Goal: Task Accomplishment & Management: Use online tool/utility

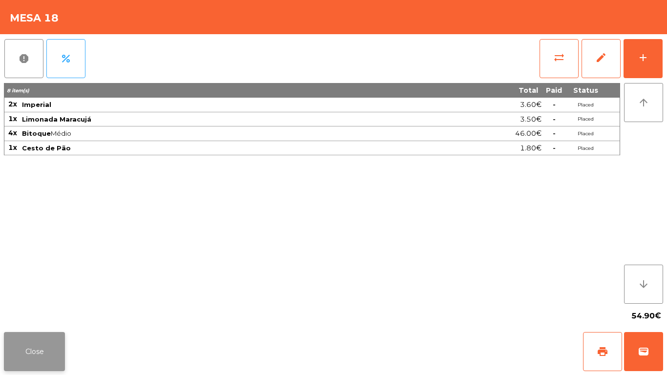
click at [28, 355] on button "Close" at bounding box center [34, 351] width 61 height 39
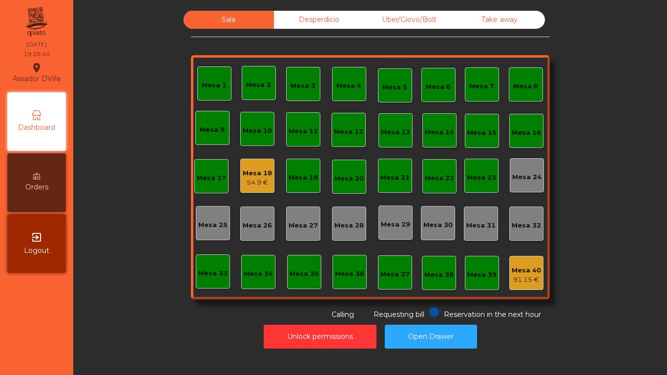
click at [185, 333] on div "Unlock permissions Open Drawer" at bounding box center [370, 337] width 568 height 34
click at [252, 185] on div "54.9 €" at bounding box center [257, 183] width 29 height 10
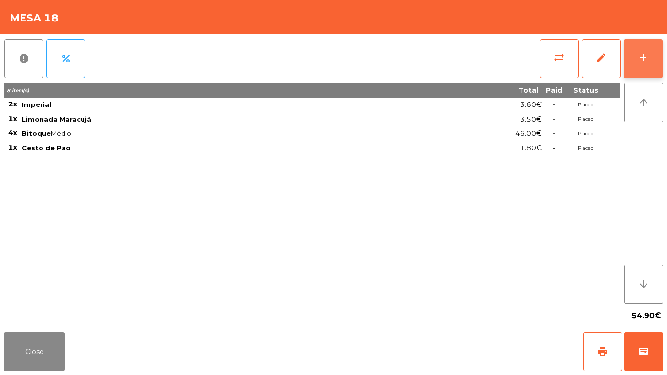
click at [629, 68] on button "add" at bounding box center [643, 58] width 39 height 39
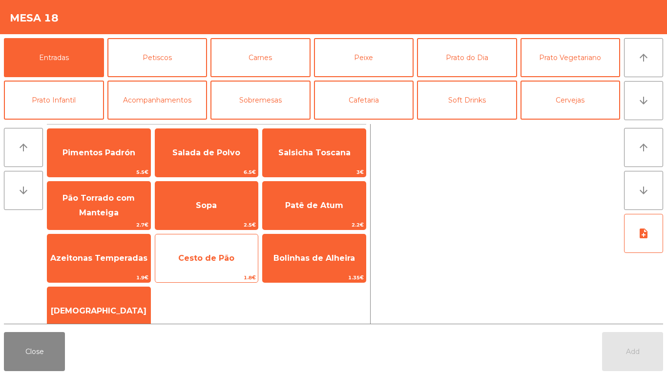
click at [195, 263] on span "Cesto de Pão" at bounding box center [206, 258] width 103 height 26
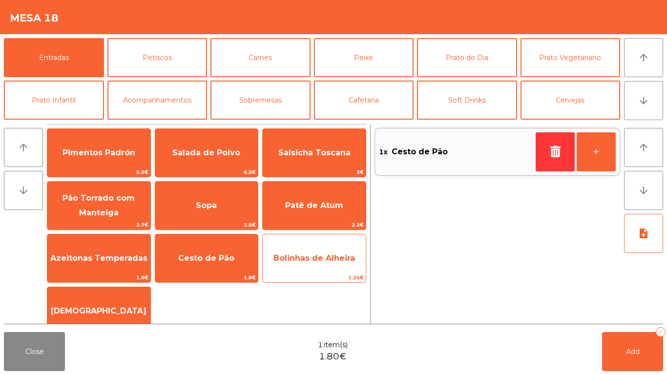
drag, startPoint x: 85, startPoint y: 266, endPoint x: 329, endPoint y: 256, distance: 244.4
click at [88, 267] on span "Azeitonas Temperadas" at bounding box center [98, 258] width 103 height 26
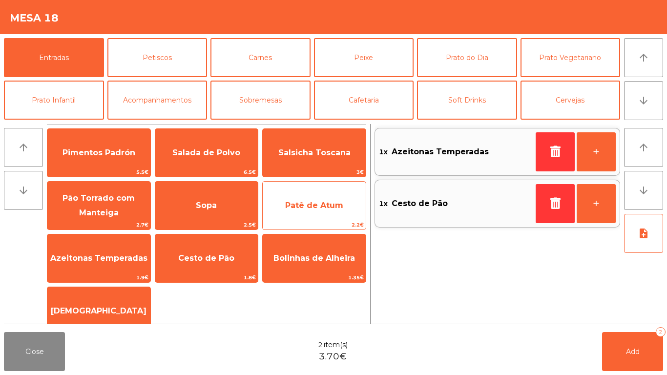
click at [339, 210] on span "Patê de Atum" at bounding box center [314, 205] width 103 height 26
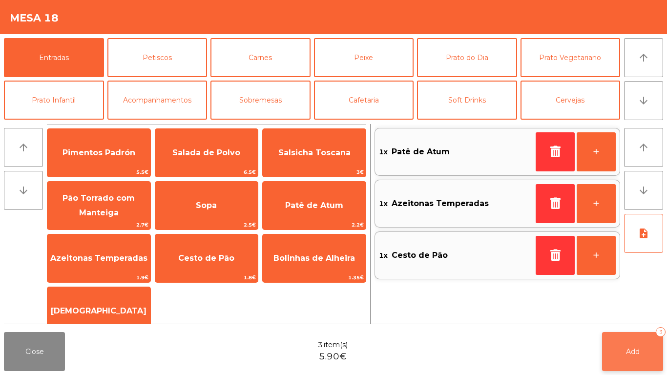
click at [649, 352] on button "Add 3" at bounding box center [632, 351] width 61 height 39
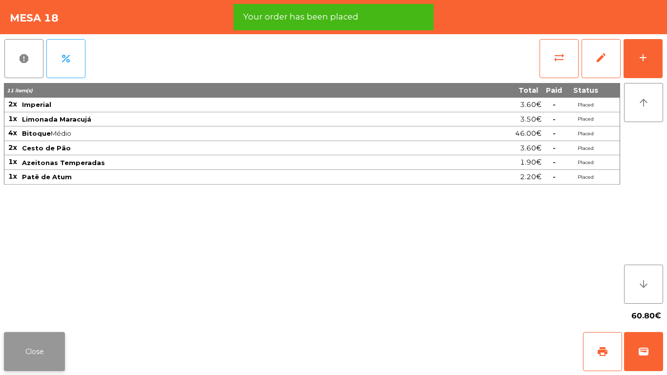
click at [52, 349] on button "Close" at bounding box center [34, 351] width 61 height 39
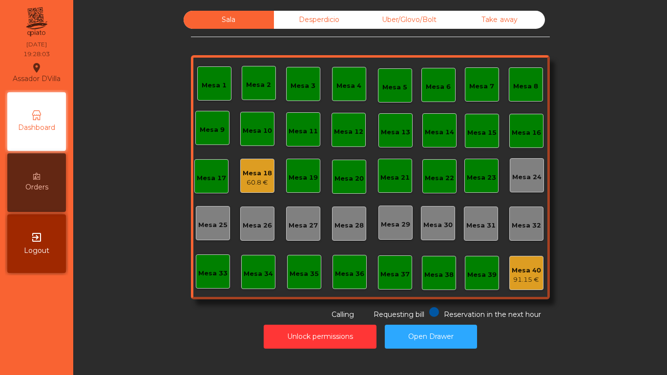
click at [250, 183] on div "60.8 €" at bounding box center [257, 183] width 29 height 10
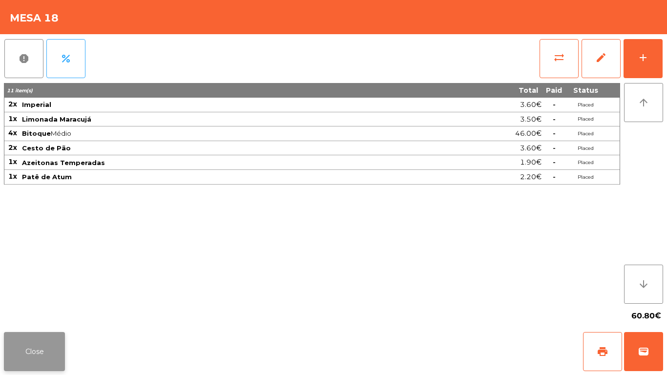
click at [57, 351] on button "Close" at bounding box center [34, 351] width 61 height 39
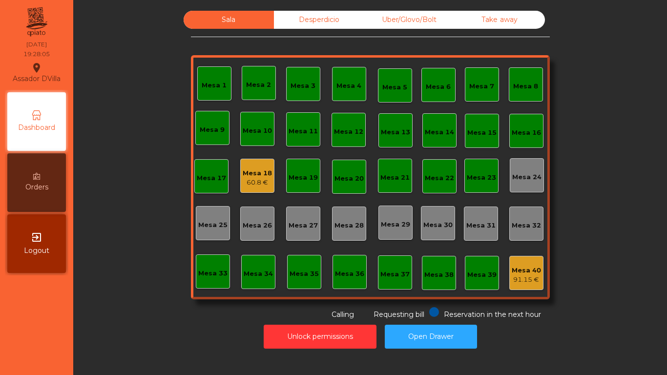
click at [123, 293] on div "Sala Desperdicio Uber/Glovo/Bolt Take away Mesa 1 Mesa 2 [GEOGRAPHIC_DATA] 4 Me…" at bounding box center [370, 165] width 568 height 309
click at [243, 171] on div "Mesa 18" at bounding box center [257, 174] width 29 height 10
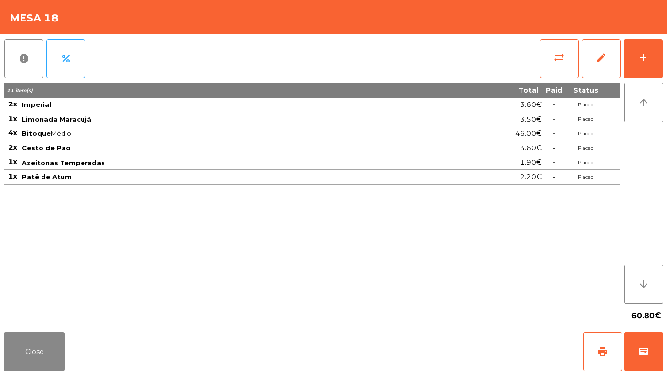
click at [667, 56] on div "report percent sync_alt edit add 11 item(s) Total Paid Status 2x Imperial 3.60€…" at bounding box center [333, 181] width 667 height 294
click at [667, 58] on div "report percent sync_alt edit add 11 item(s) Total Paid Status 2x Imperial 3.60€…" at bounding box center [333, 181] width 667 height 294
click at [647, 56] on div "add" at bounding box center [643, 58] width 12 height 12
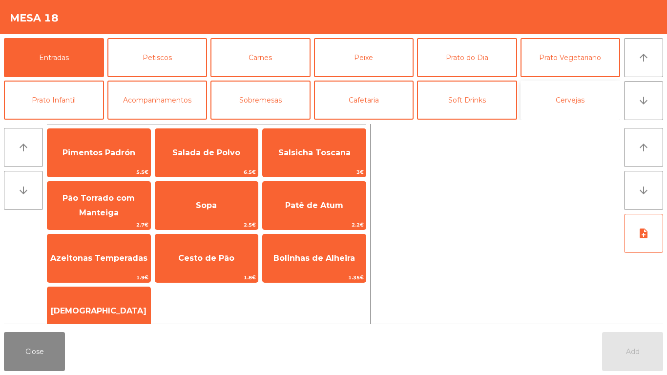
click at [571, 101] on button "Cervejas" at bounding box center [571, 100] width 100 height 39
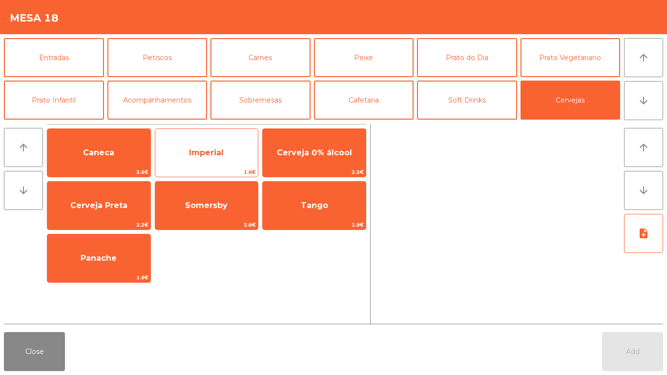
click at [222, 155] on span "Imperial" at bounding box center [206, 152] width 35 height 9
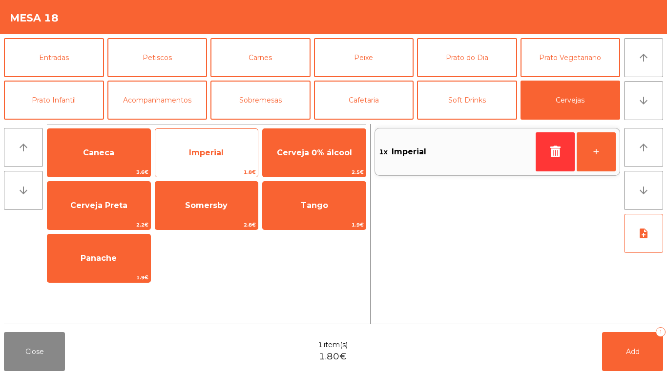
click at [226, 158] on span "Imperial" at bounding box center [206, 153] width 103 height 26
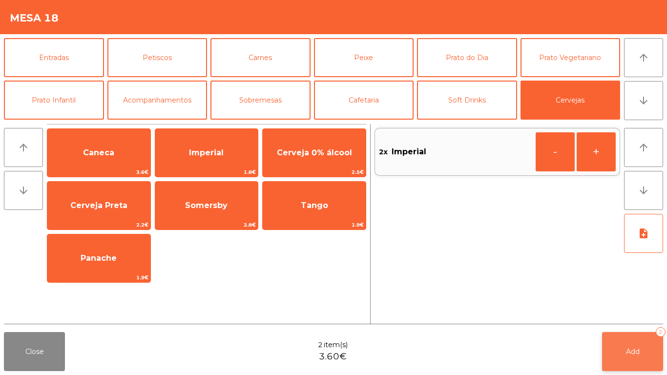
click at [643, 348] on button "Add 2" at bounding box center [632, 351] width 61 height 39
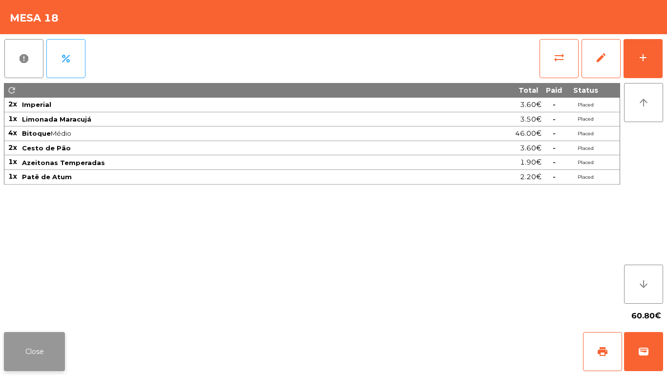
click at [56, 356] on button "Close" at bounding box center [34, 351] width 61 height 39
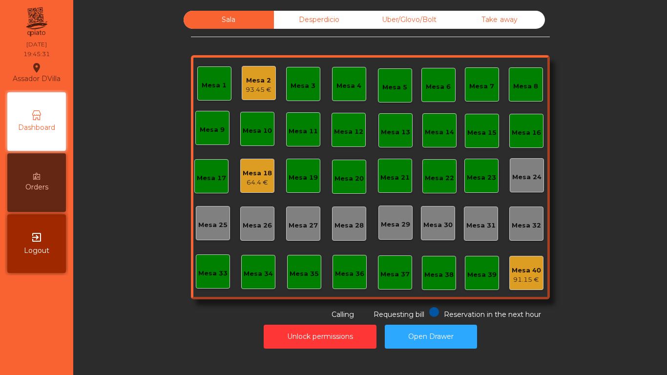
click at [246, 78] on div "Mesa 2" at bounding box center [259, 81] width 26 height 10
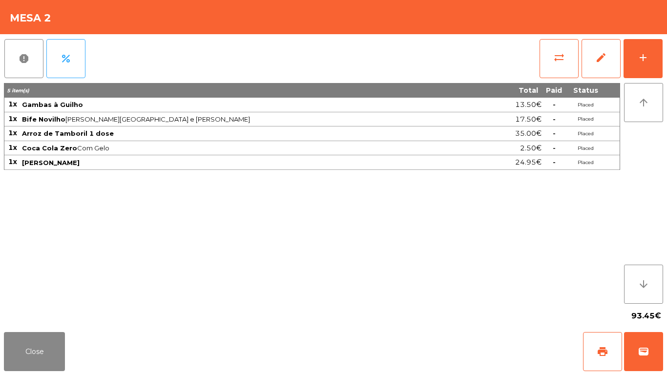
click at [667, 40] on div "report percent sync_alt edit add 5 item(s) Total Paid Status 1x Gambas à Guilho…" at bounding box center [333, 181] width 667 height 294
click at [649, 50] on button "add" at bounding box center [643, 58] width 39 height 39
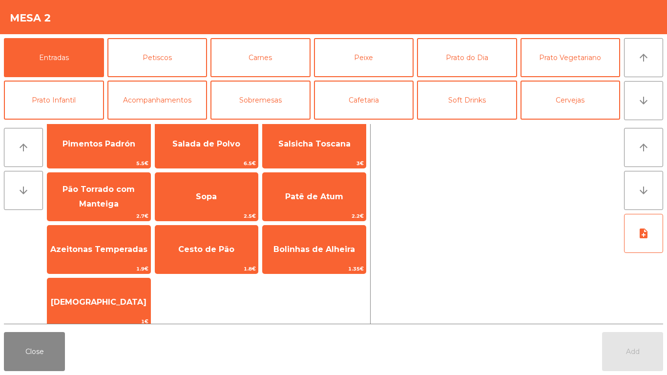
scroll to position [5, 0]
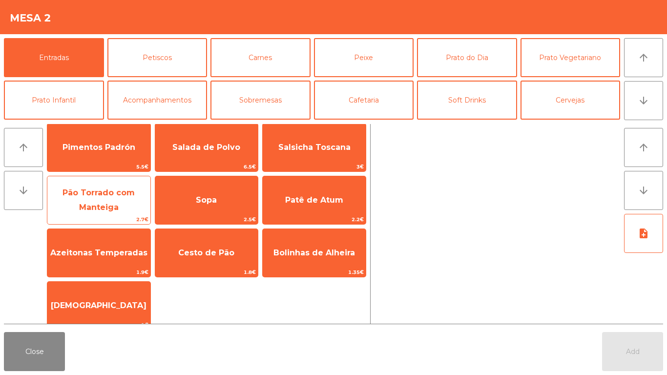
click at [102, 210] on span "Pão Torrado com Manteiga" at bounding box center [99, 200] width 72 height 24
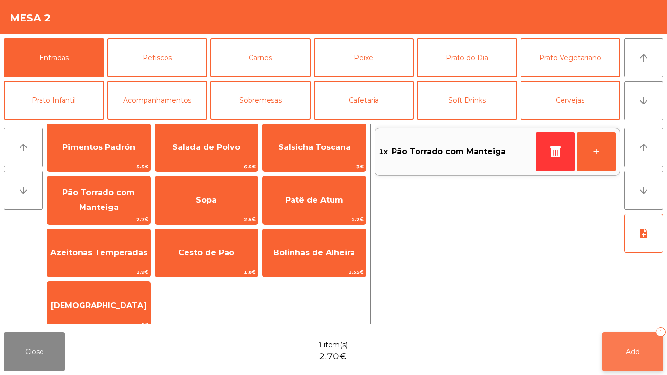
click at [638, 344] on button "Add 1" at bounding box center [632, 351] width 61 height 39
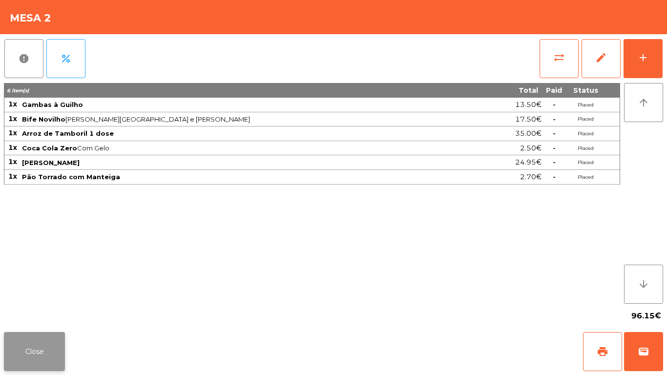
click at [29, 351] on button "Close" at bounding box center [34, 351] width 61 height 39
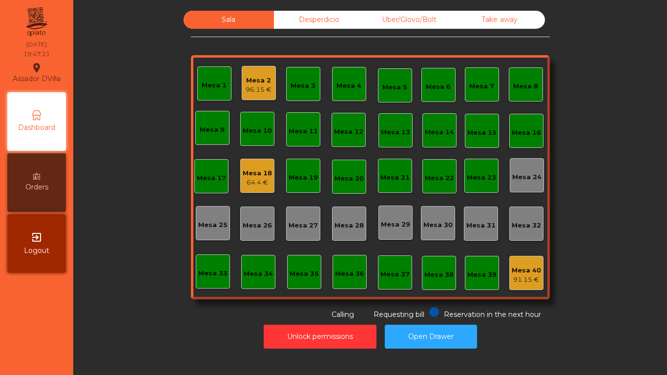
click at [90, 320] on div "Unlock permissions Open Drawer" at bounding box center [370, 337] width 568 height 34
click at [246, 90] on div "96.15 €" at bounding box center [259, 90] width 26 height 10
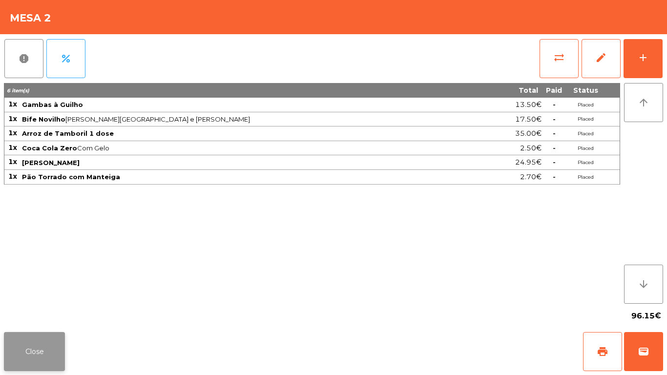
click at [35, 359] on button "Close" at bounding box center [34, 351] width 61 height 39
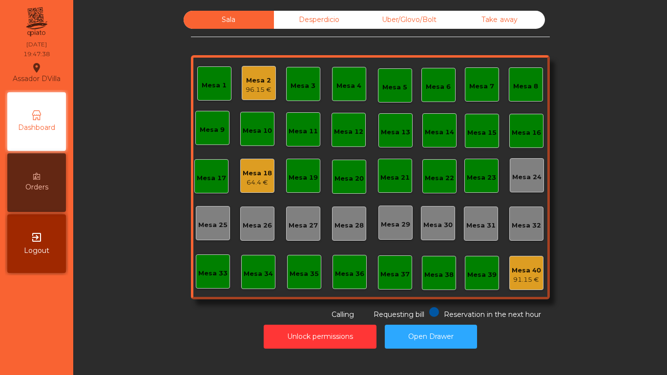
click at [258, 89] on div "96.15 €" at bounding box center [259, 90] width 26 height 10
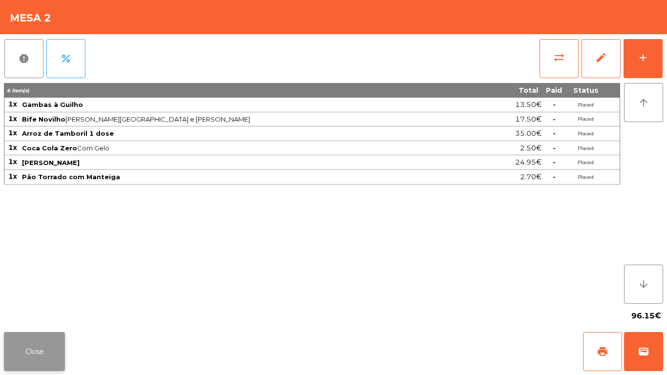
drag, startPoint x: 25, startPoint y: 352, endPoint x: 30, endPoint y: 351, distance: 5.5
click at [30, 351] on button "Close" at bounding box center [34, 351] width 61 height 39
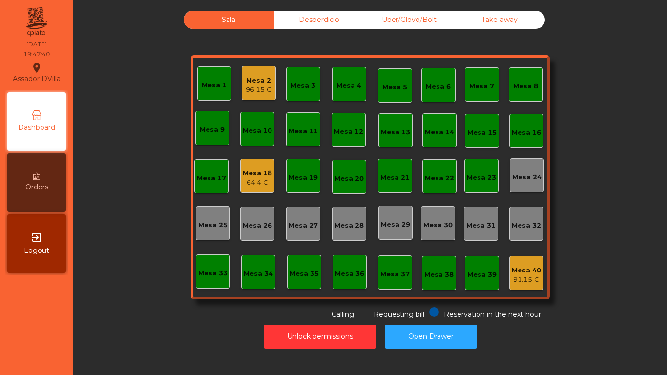
click at [115, 278] on div "Sala Desperdicio Uber/Glovo/Bolt Take away Mesa 1 Mesa 2 96.15 € Mesa 3 Mesa 4 …" at bounding box center [370, 165] width 568 height 309
click at [250, 84] on div "Mesa 2" at bounding box center [259, 81] width 26 height 10
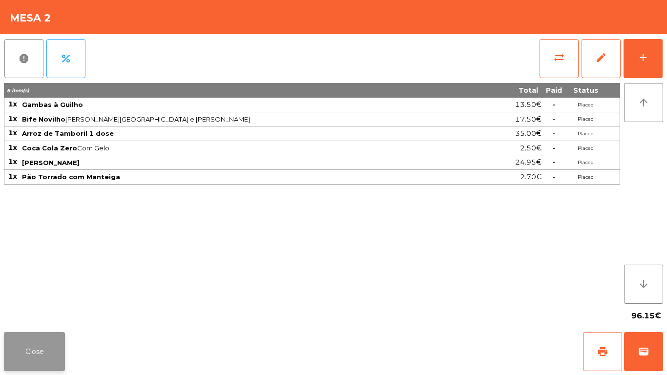
click at [25, 345] on button "Close" at bounding box center [34, 351] width 61 height 39
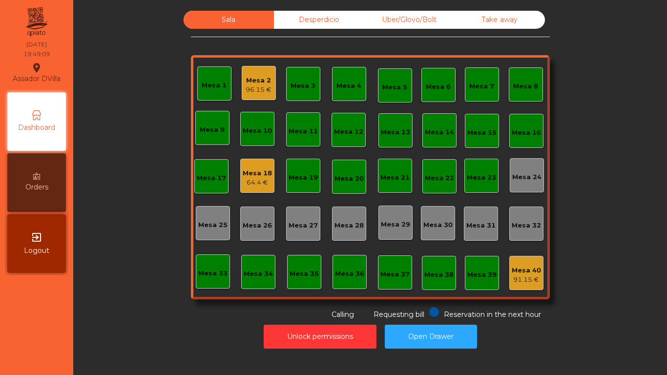
click at [252, 82] on div "Mesa 2" at bounding box center [259, 81] width 26 height 10
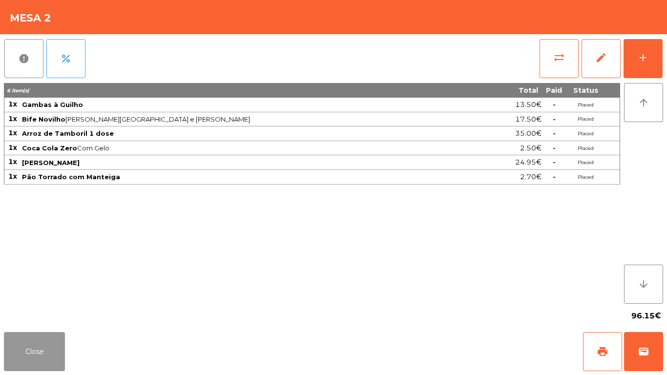
drag, startPoint x: 55, startPoint y: 347, endPoint x: 182, endPoint y: 145, distance: 239.1
click at [55, 345] on button "Close" at bounding box center [34, 351] width 61 height 39
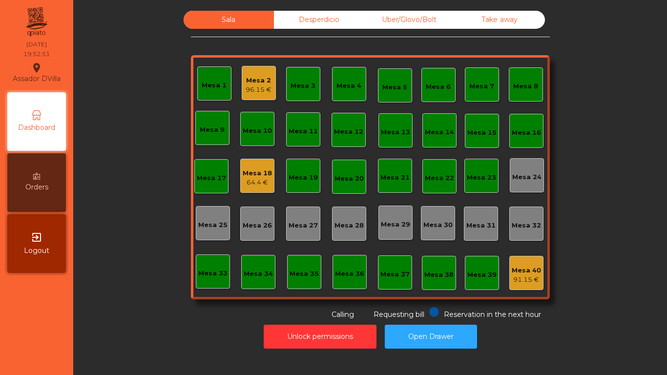
click at [26, 175] on div "Orders" at bounding box center [36, 182] width 59 height 59
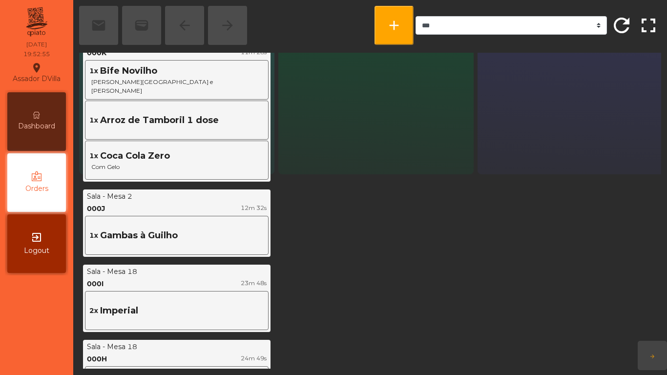
scroll to position [195, 0]
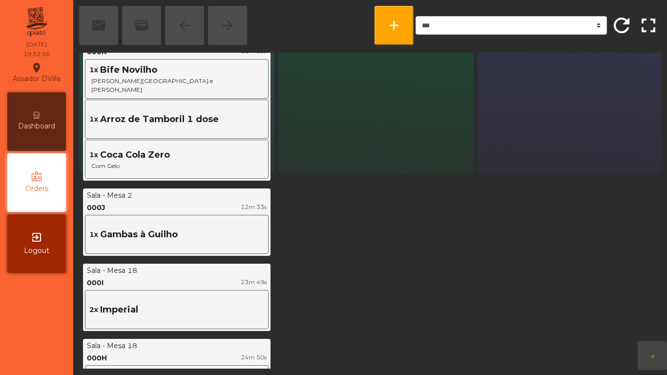
click at [58, 127] on div "Dashboard" at bounding box center [36, 121] width 59 height 59
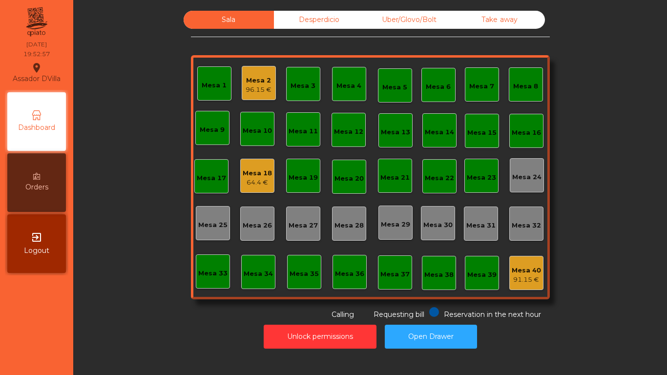
click at [257, 171] on div "Mesa 18" at bounding box center [257, 174] width 29 height 10
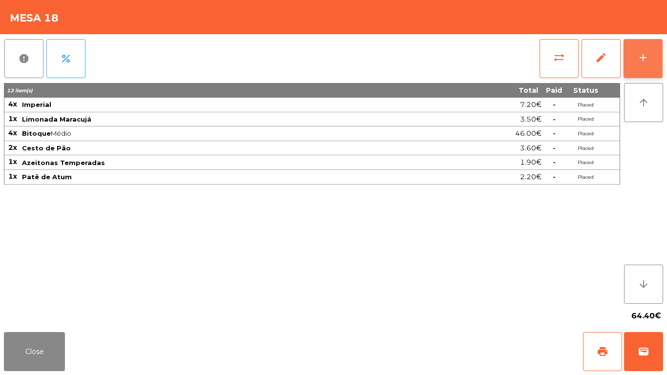
click at [657, 48] on button "add" at bounding box center [643, 58] width 39 height 39
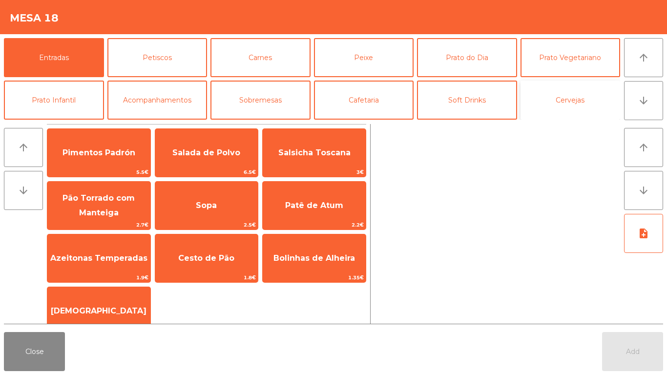
click at [585, 91] on button "Cervejas" at bounding box center [571, 100] width 100 height 39
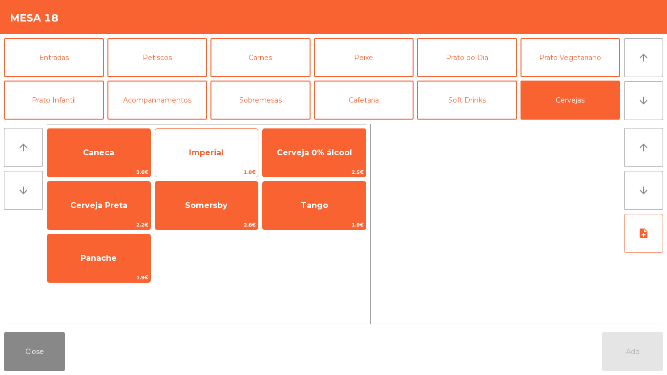
click at [216, 153] on span "Imperial" at bounding box center [206, 152] width 35 height 9
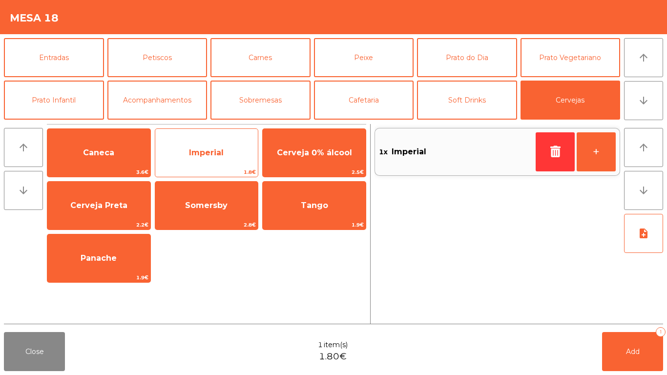
click at [214, 152] on span "Imperial" at bounding box center [206, 152] width 35 height 9
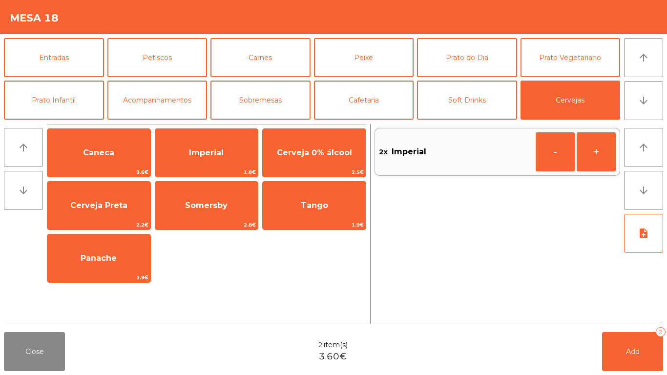
click at [643, 320] on div "arrow_upward arrow_downward note_add" at bounding box center [641, 224] width 43 height 200
click at [640, 346] on button "Add 2" at bounding box center [632, 351] width 61 height 39
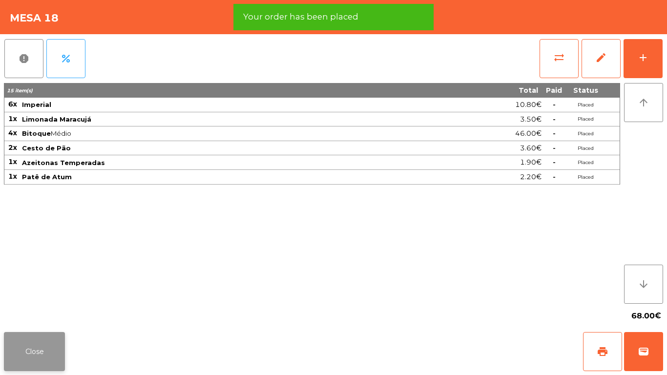
click at [43, 353] on button "Close" at bounding box center [34, 351] width 61 height 39
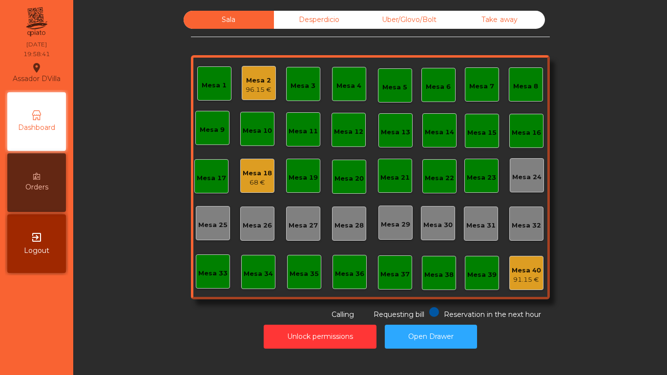
click at [258, 173] on div "Mesa 18" at bounding box center [257, 174] width 29 height 10
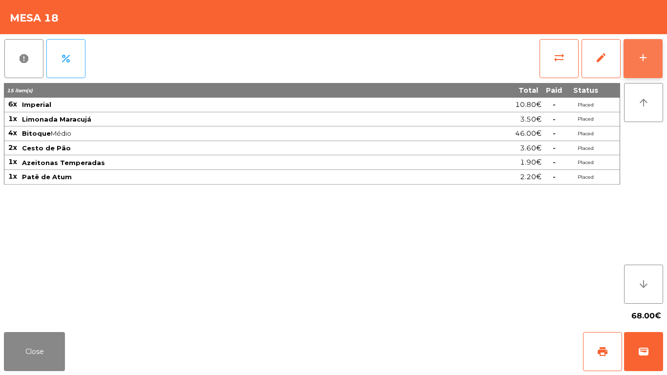
click at [661, 64] on button "add" at bounding box center [643, 58] width 39 height 39
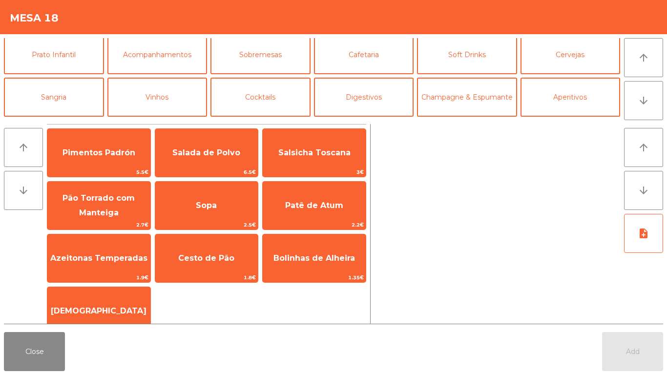
scroll to position [85, 0]
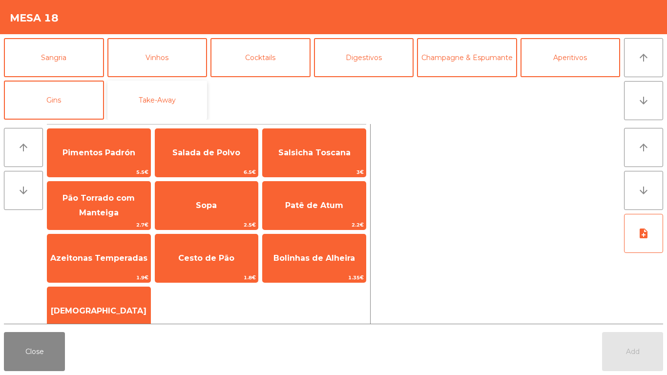
click at [170, 103] on button "Take-Away" at bounding box center [157, 100] width 100 height 39
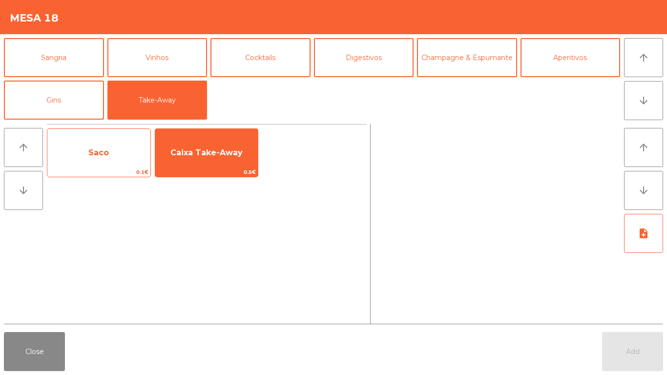
click at [105, 157] on span "Saco" at bounding box center [98, 153] width 103 height 26
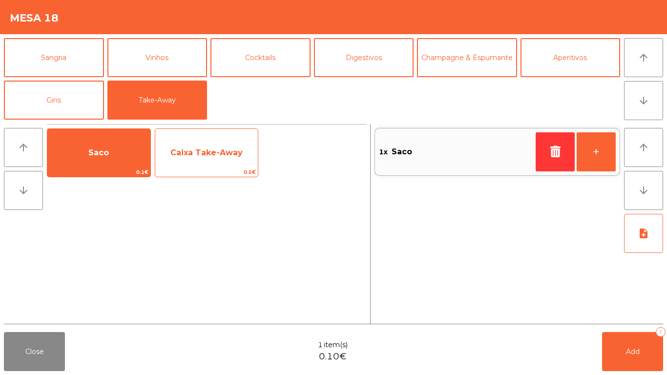
click at [203, 160] on span "Caixa Take-Away" at bounding box center [206, 153] width 103 height 26
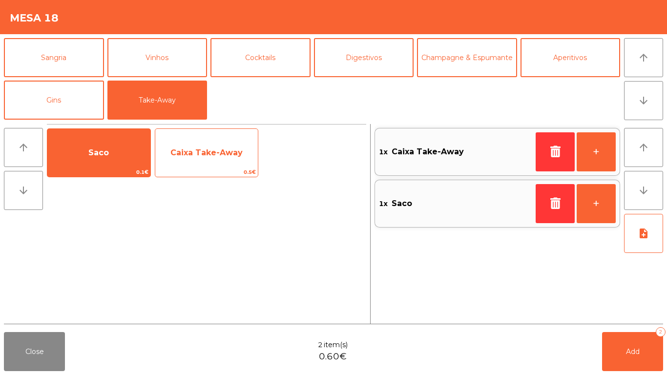
click at [201, 159] on span "Caixa Take-Away" at bounding box center [206, 153] width 103 height 26
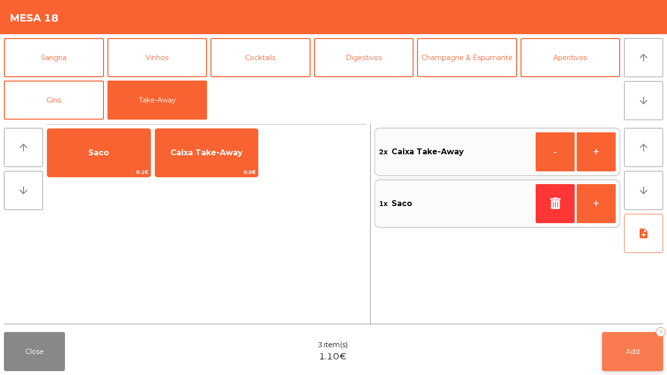
click at [649, 355] on button "Add 3" at bounding box center [632, 351] width 61 height 39
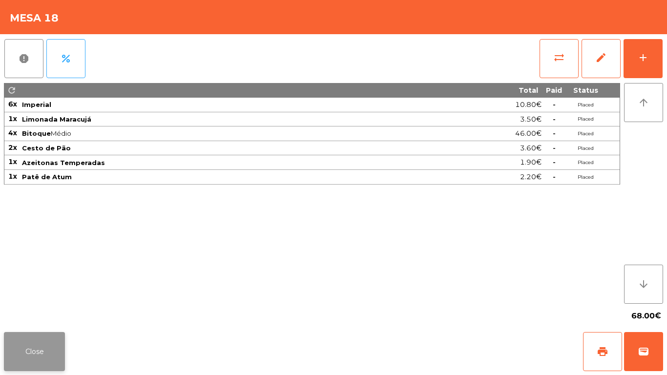
click at [37, 335] on button "Close" at bounding box center [34, 351] width 61 height 39
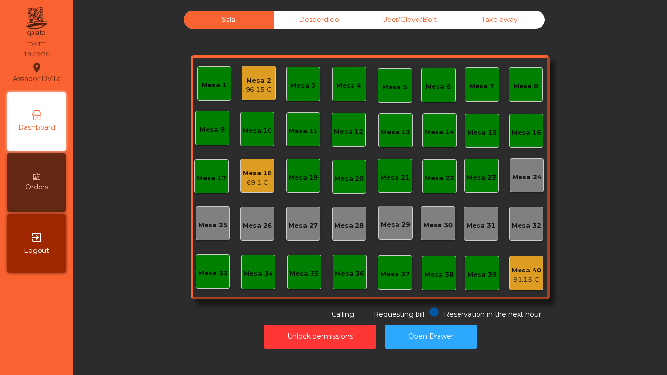
click at [243, 184] on div "69.1 €" at bounding box center [257, 183] width 29 height 10
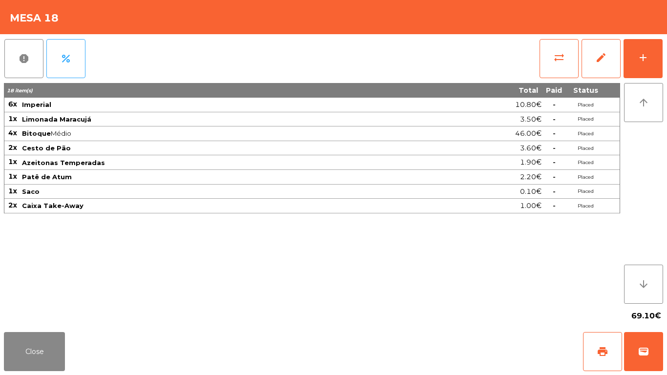
click at [665, 47] on div "report percent sync_alt edit add 18 item(s) Total Paid Status 6x Imperial 10.80…" at bounding box center [333, 181] width 667 height 294
click at [657, 55] on button "add" at bounding box center [643, 58] width 39 height 39
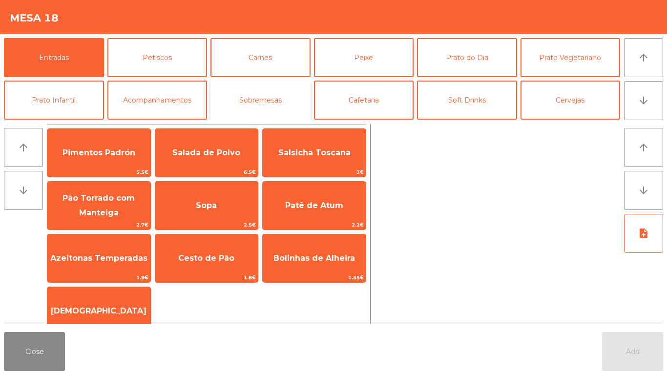
click at [264, 111] on button "Sobremesas" at bounding box center [261, 100] width 100 height 39
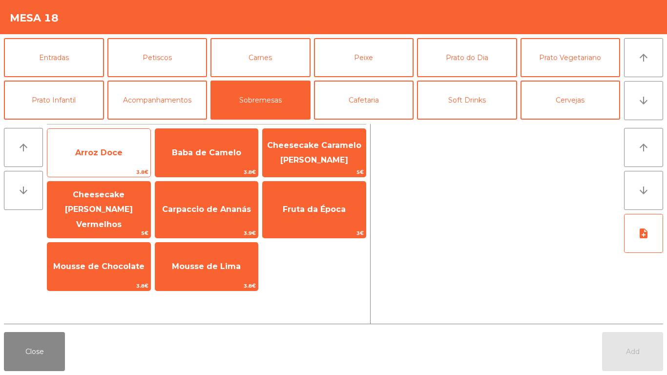
click at [87, 159] on span "Arroz Doce" at bounding box center [98, 153] width 103 height 26
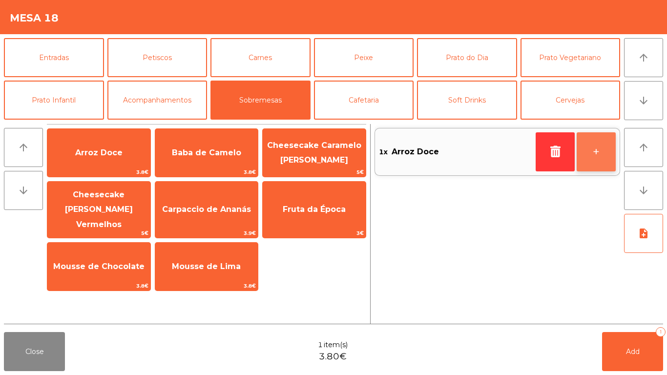
click at [607, 149] on button "+" at bounding box center [596, 151] width 39 height 39
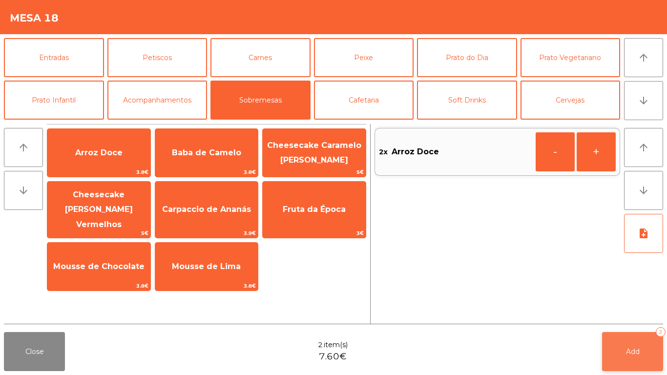
click at [645, 356] on button "Add 2" at bounding box center [632, 351] width 61 height 39
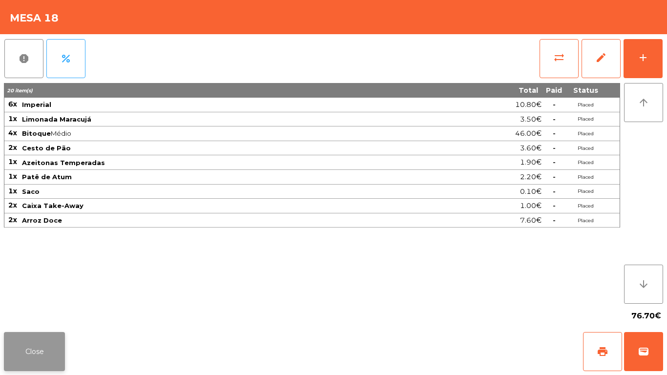
click at [6, 347] on button "Close" at bounding box center [34, 351] width 61 height 39
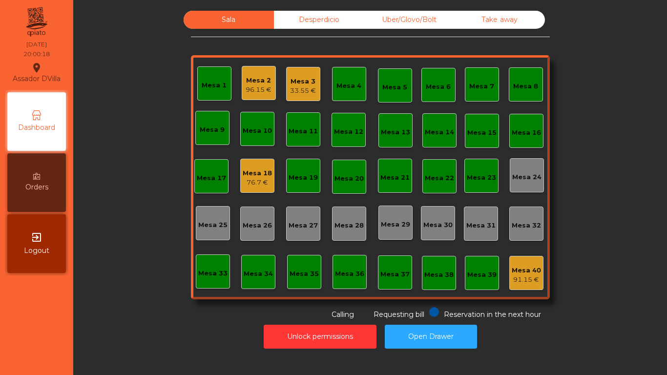
click at [294, 94] on div "33.55 €" at bounding box center [303, 91] width 26 height 10
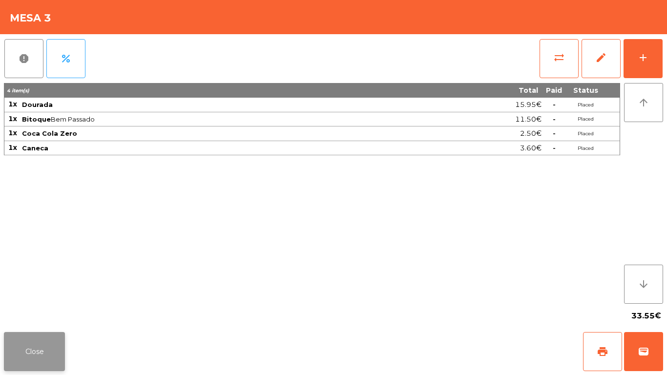
click at [52, 335] on button "Close" at bounding box center [34, 351] width 61 height 39
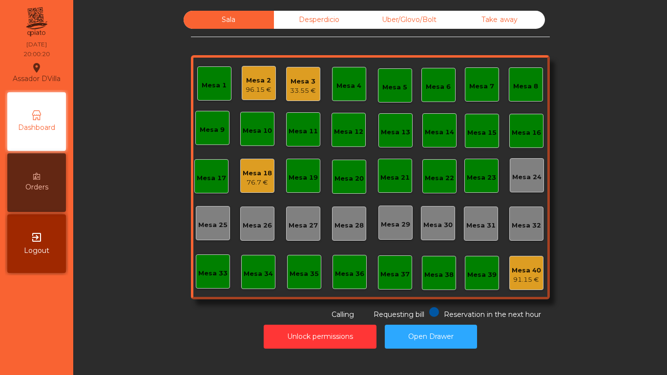
click at [305, 90] on div "33.55 €" at bounding box center [303, 91] width 26 height 10
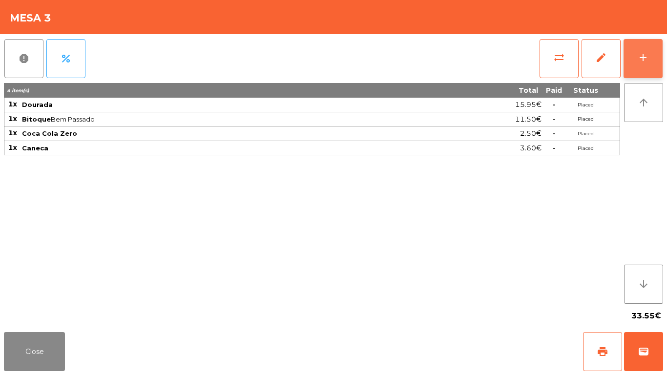
click at [640, 71] on button "add" at bounding box center [643, 58] width 39 height 39
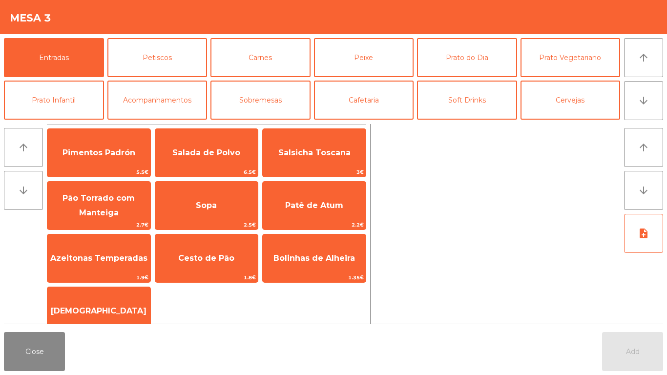
scroll to position [16, 0]
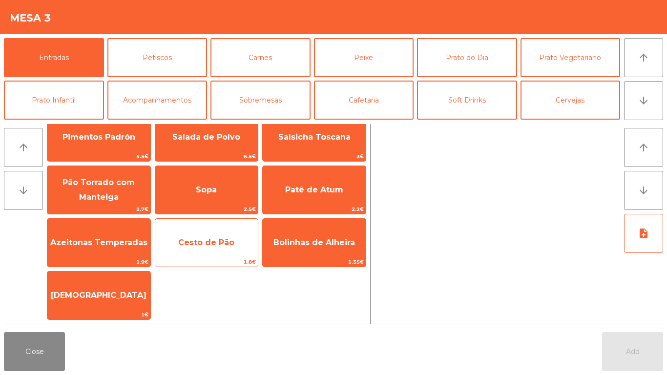
click at [197, 233] on span "Cesto de Pão" at bounding box center [206, 243] width 103 height 26
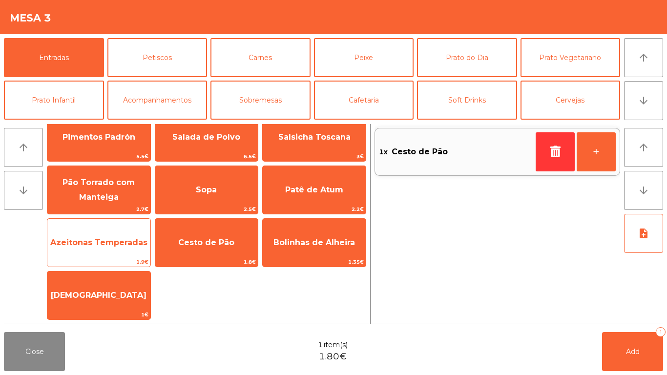
click at [85, 232] on span "Azeitonas Temperadas" at bounding box center [98, 243] width 103 height 26
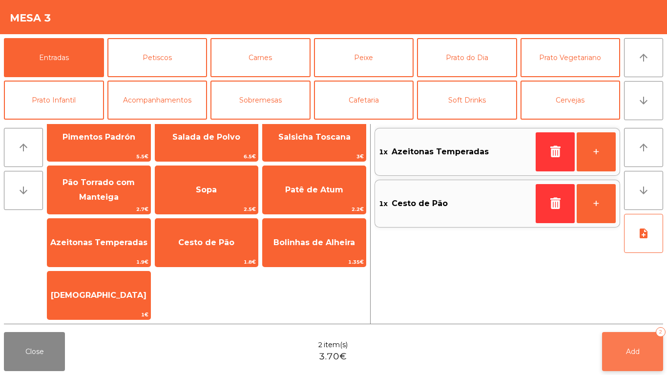
click at [633, 350] on span "Add" at bounding box center [633, 351] width 14 height 9
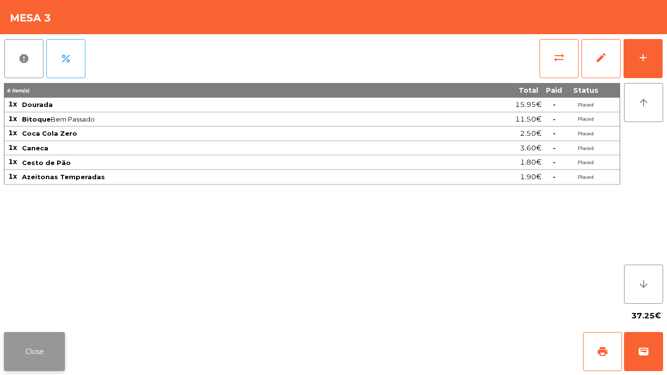
click at [43, 365] on button "Close" at bounding box center [34, 351] width 61 height 39
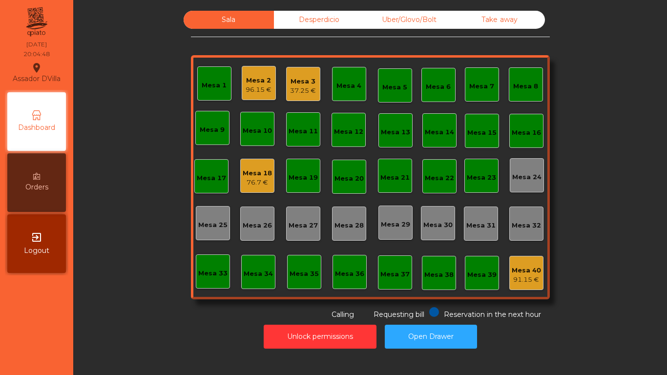
click at [257, 182] on div "76.7 €" at bounding box center [257, 183] width 29 height 10
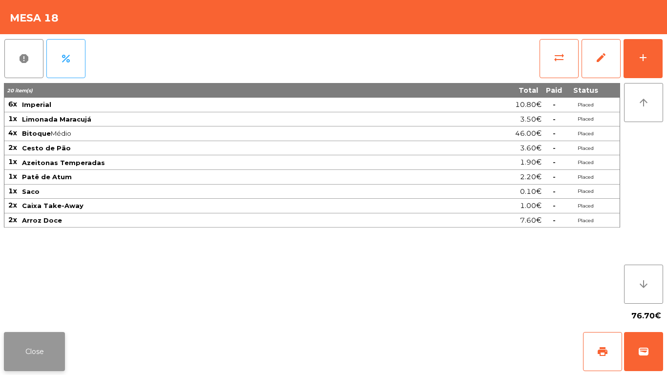
click at [26, 342] on button "Close" at bounding box center [34, 351] width 61 height 39
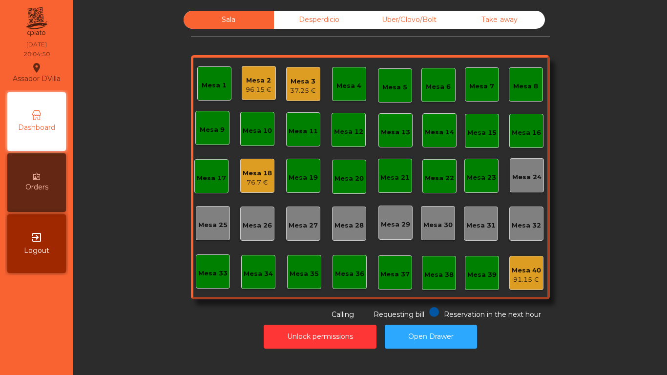
click at [294, 82] on div "Mesa 3" at bounding box center [303, 82] width 26 height 10
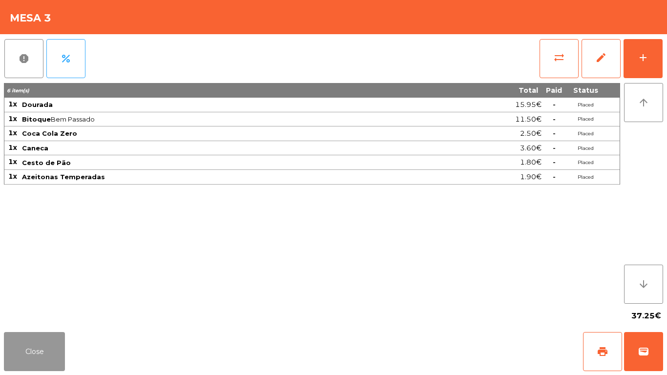
drag, startPoint x: 47, startPoint y: 346, endPoint x: 85, endPoint y: 278, distance: 77.4
click at [49, 340] on button "Close" at bounding box center [34, 351] width 61 height 39
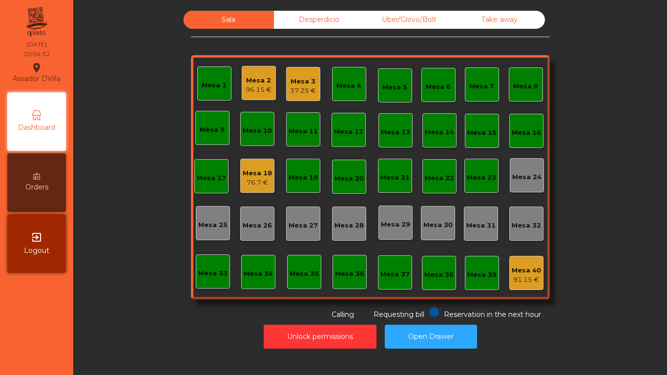
click at [263, 80] on div "Mesa 2" at bounding box center [259, 81] width 26 height 10
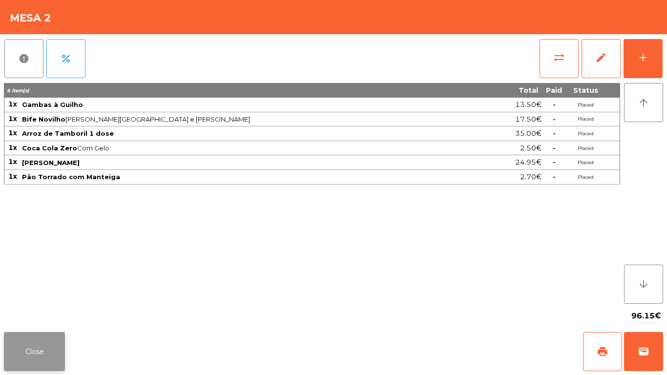
click at [64, 354] on button "Close" at bounding box center [34, 351] width 61 height 39
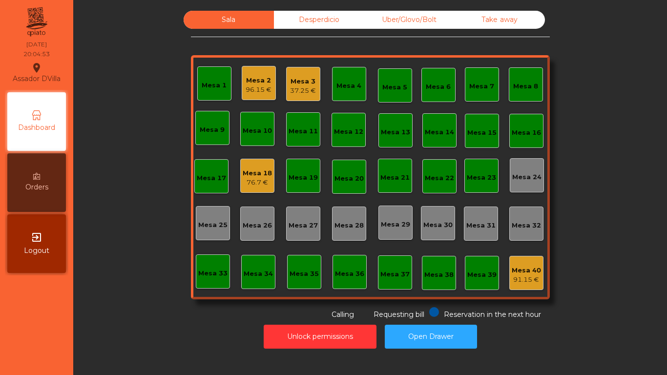
click at [516, 278] on div "91.15 €" at bounding box center [526, 280] width 29 height 10
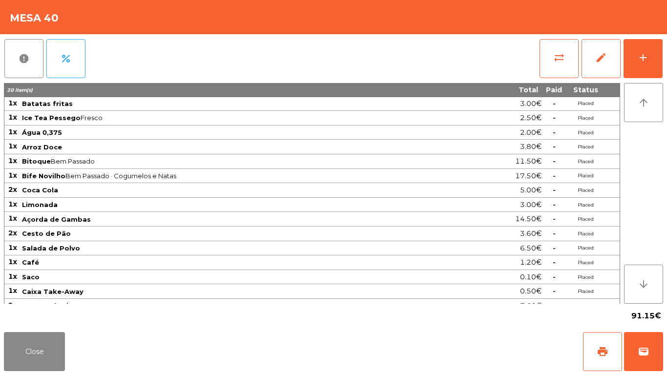
scroll to position [40, 0]
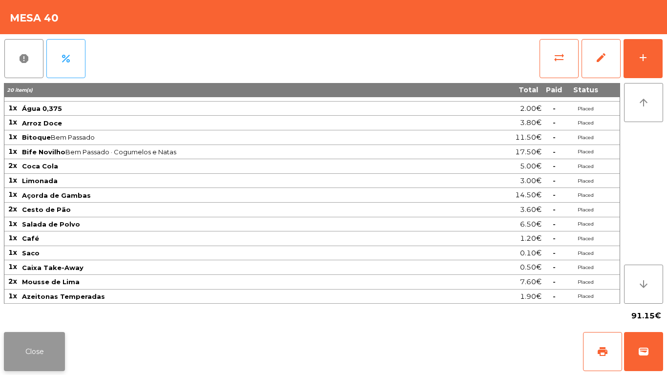
click at [59, 351] on button "Close" at bounding box center [34, 351] width 61 height 39
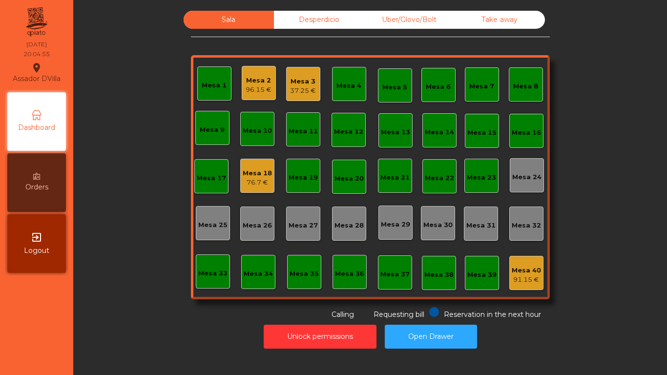
click at [303, 74] on div "Mesa 3 37.25 €" at bounding box center [303, 84] width 26 height 23
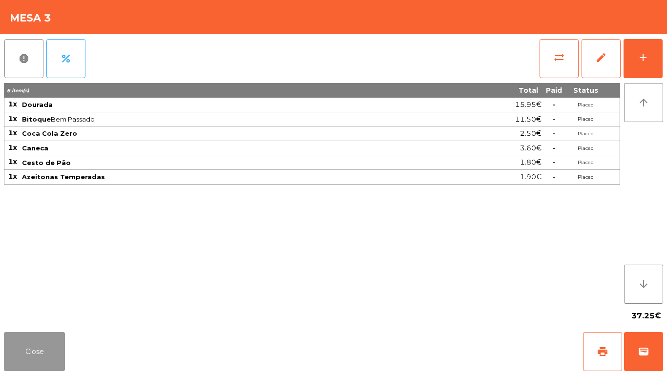
click at [44, 346] on button "Close" at bounding box center [34, 351] width 61 height 39
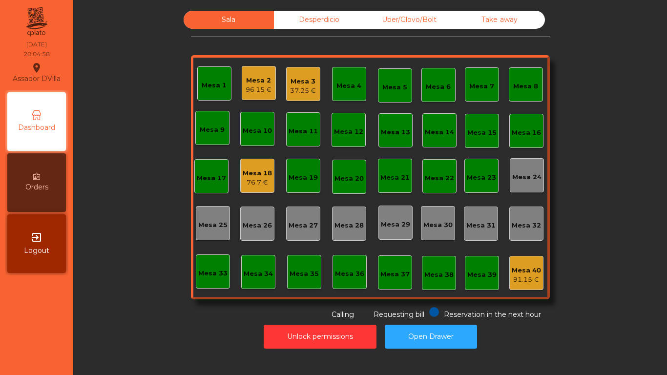
click at [95, 252] on div "Sala Desperdicio Uber/Glovo/Bolt Take away Mesa 1 Mesa 2 96.15 € Mesa 3 37.25 €…" at bounding box center [370, 165] width 568 height 309
click at [352, 82] on div "Mesa 4" at bounding box center [349, 86] width 25 height 10
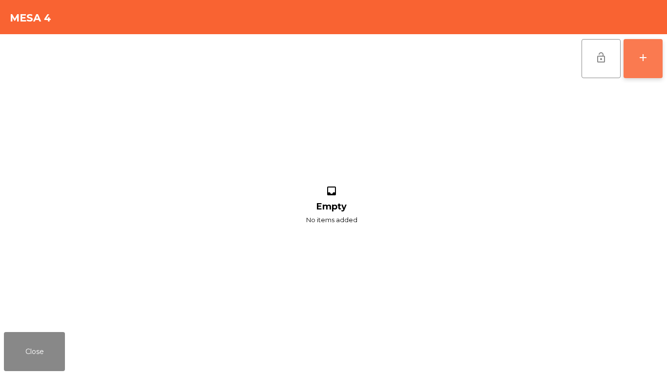
click at [658, 58] on button "add" at bounding box center [643, 58] width 39 height 39
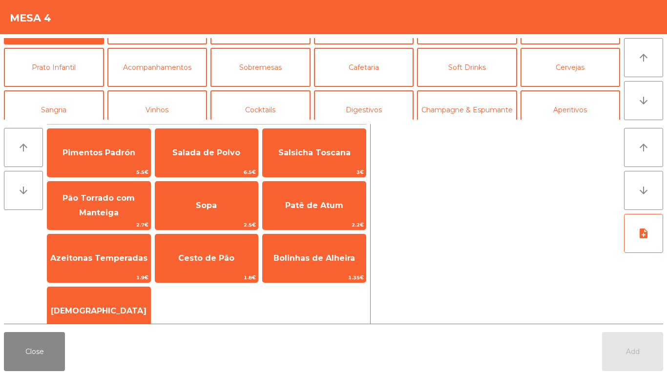
scroll to position [49, 0]
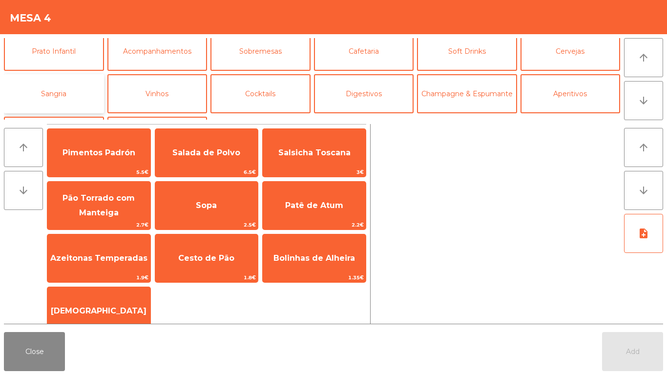
click at [54, 98] on button "Sangria" at bounding box center [54, 93] width 100 height 39
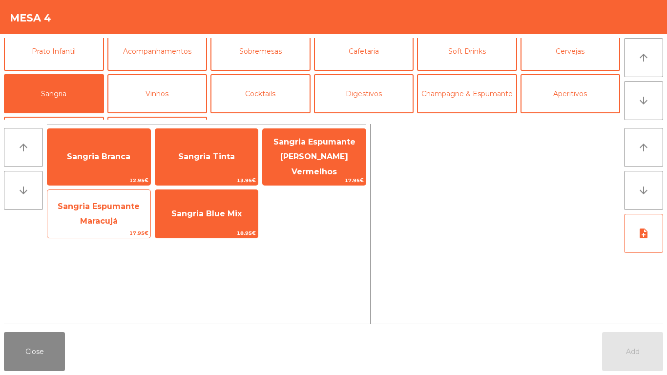
click at [83, 212] on span "Sangria Espumante Maracujá" at bounding box center [99, 214] width 82 height 24
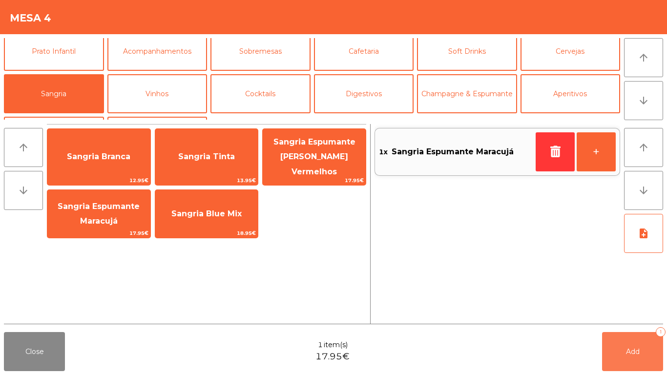
click at [627, 357] on button "Add 1" at bounding box center [632, 351] width 61 height 39
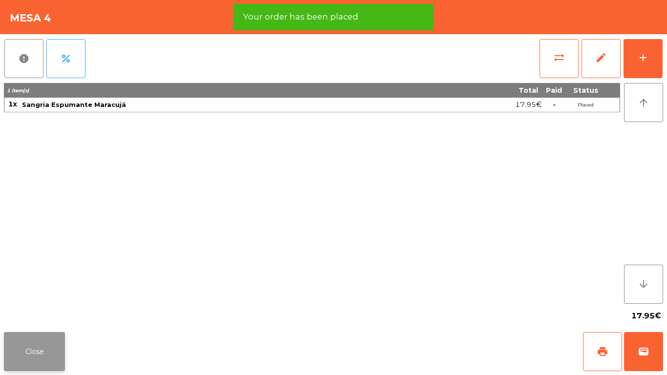
click at [29, 360] on button "Close" at bounding box center [34, 351] width 61 height 39
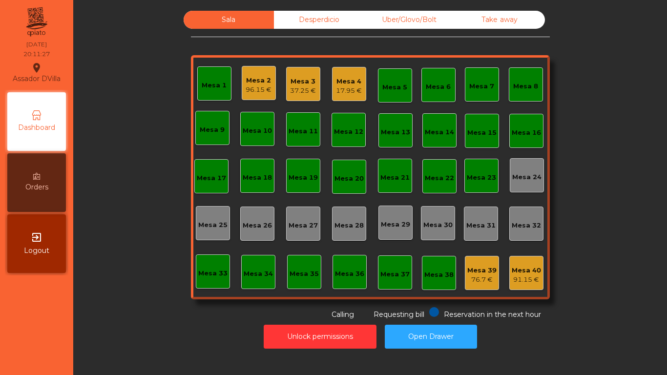
click at [246, 83] on div "Mesa 2" at bounding box center [259, 81] width 26 height 10
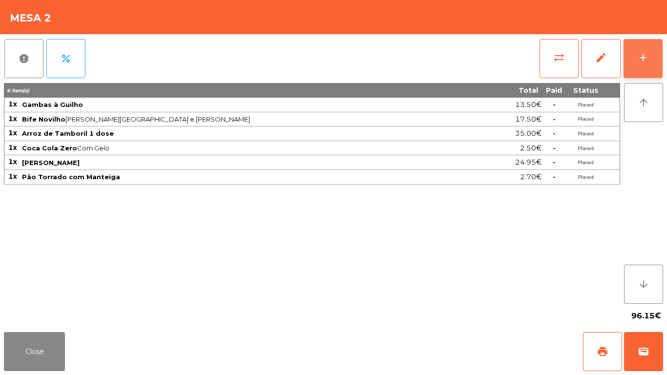
click at [657, 45] on button "add" at bounding box center [643, 58] width 39 height 39
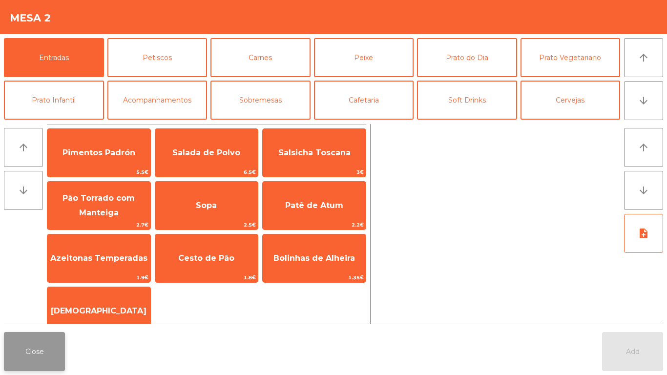
click at [8, 359] on button "Close" at bounding box center [34, 351] width 61 height 39
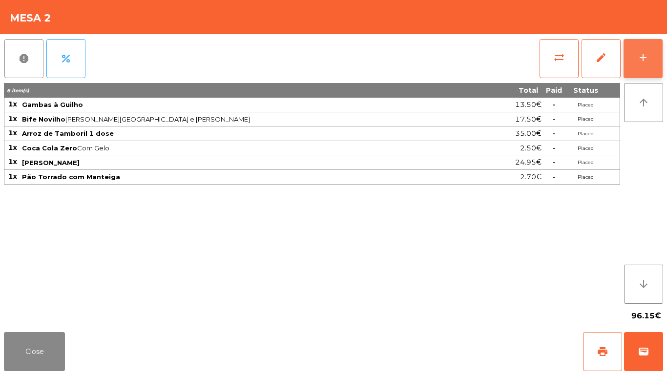
click at [662, 62] on button "add" at bounding box center [643, 58] width 39 height 39
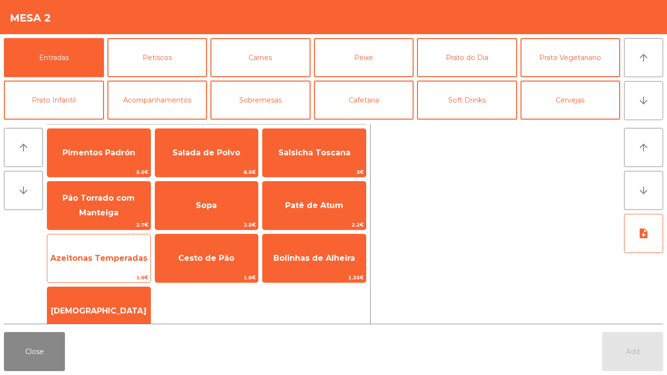
click at [93, 255] on span "Azeitonas Temperadas" at bounding box center [98, 258] width 97 height 9
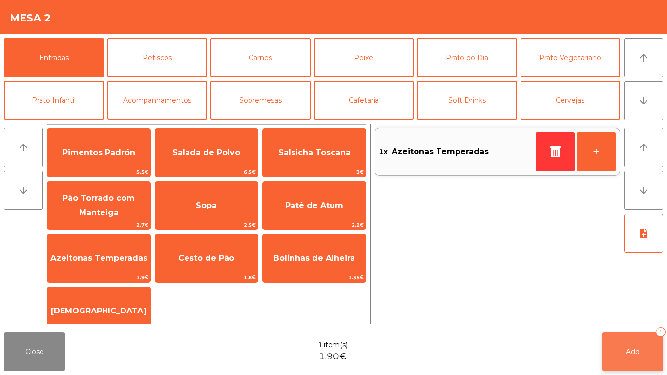
click at [636, 350] on span "Add" at bounding box center [633, 351] width 14 height 9
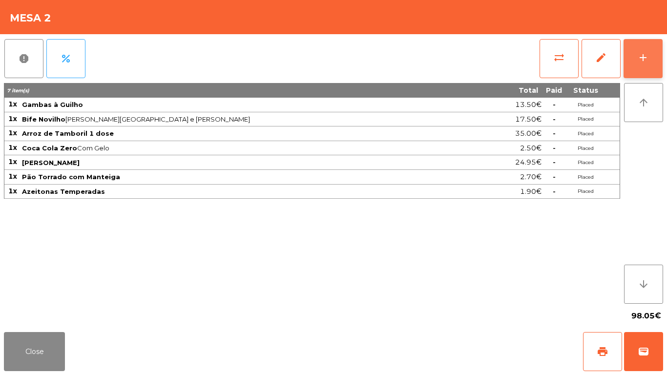
click at [653, 42] on button "add" at bounding box center [643, 58] width 39 height 39
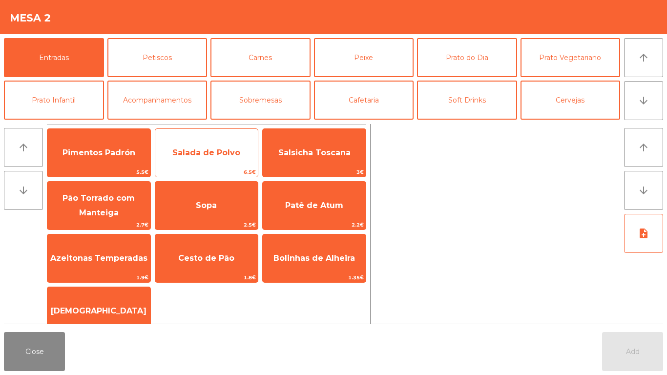
click at [222, 151] on span "Salada de Polvo" at bounding box center [206, 152] width 68 height 9
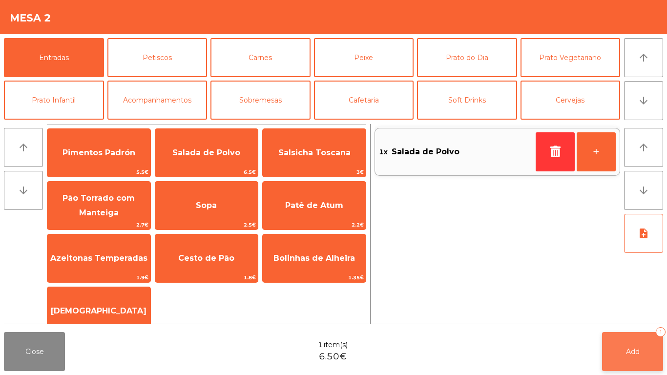
click at [625, 353] on button "Add 1" at bounding box center [632, 351] width 61 height 39
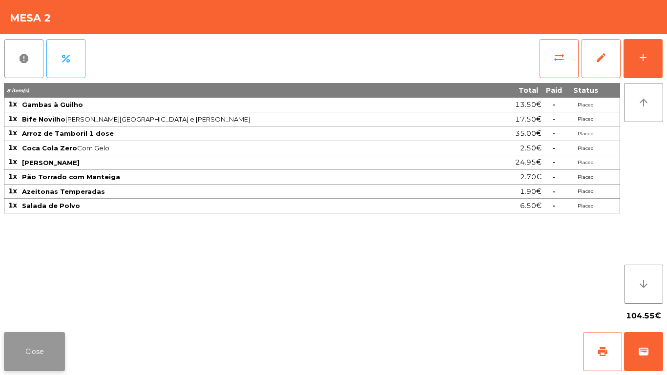
click at [63, 351] on button "Close" at bounding box center [34, 351] width 61 height 39
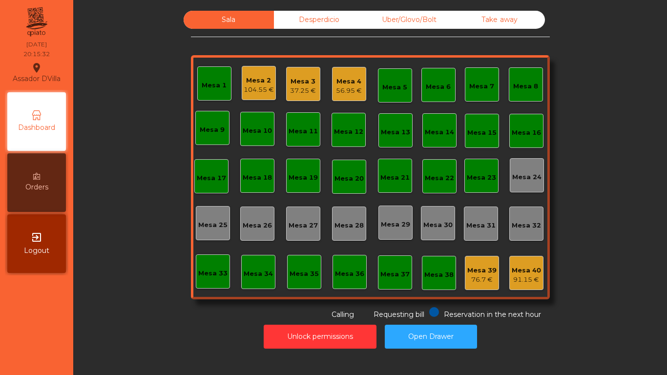
click at [201, 76] on div "Mesa 1" at bounding box center [214, 83] width 34 height 34
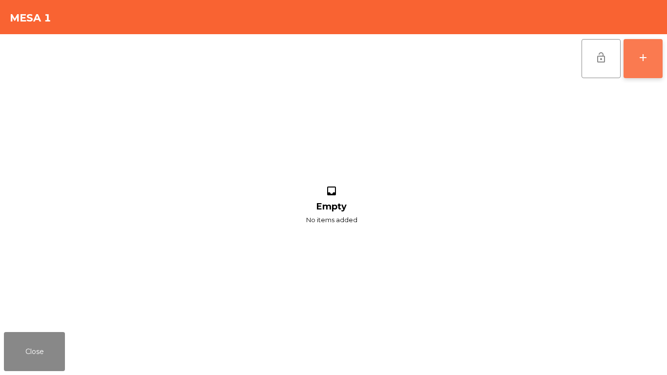
click at [659, 56] on button "add" at bounding box center [643, 58] width 39 height 39
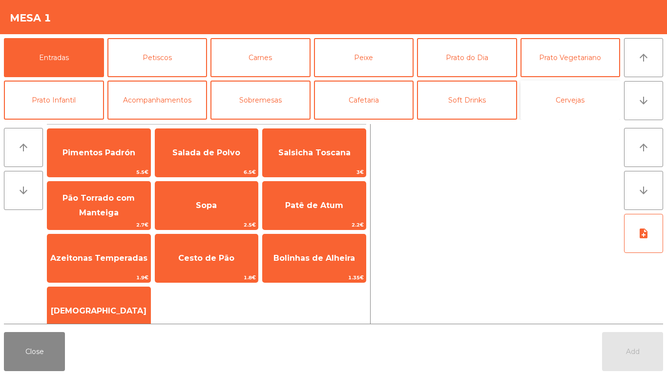
click at [551, 100] on button "Cervejas" at bounding box center [571, 100] width 100 height 39
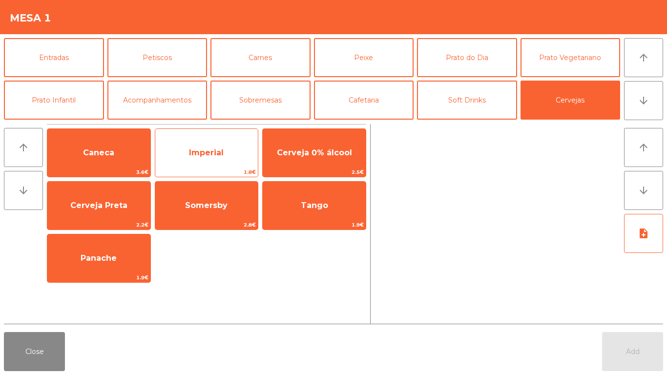
click at [197, 157] on span "Imperial" at bounding box center [206, 152] width 35 height 9
click at [195, 155] on span "Imperial" at bounding box center [206, 152] width 35 height 9
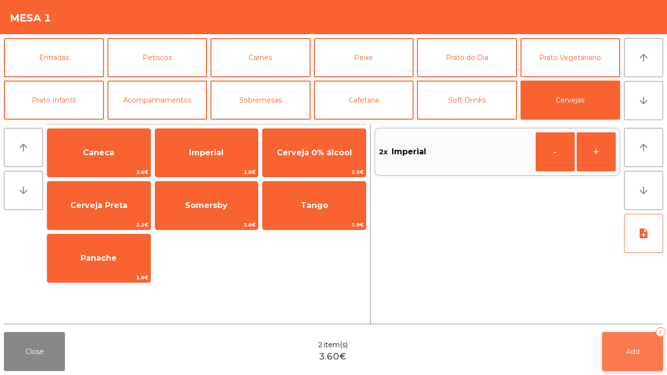
click at [627, 352] on span "Add" at bounding box center [633, 351] width 14 height 9
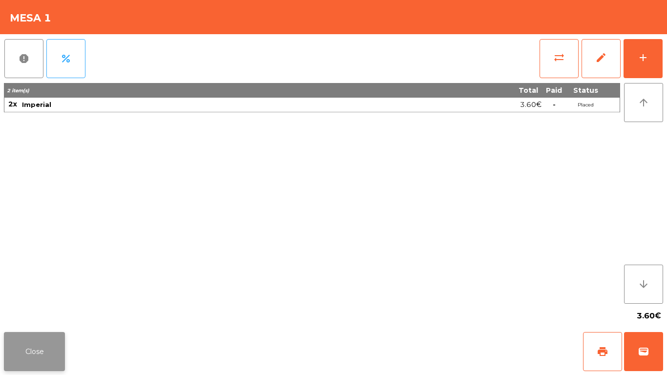
click at [34, 351] on button "Close" at bounding box center [34, 351] width 61 height 39
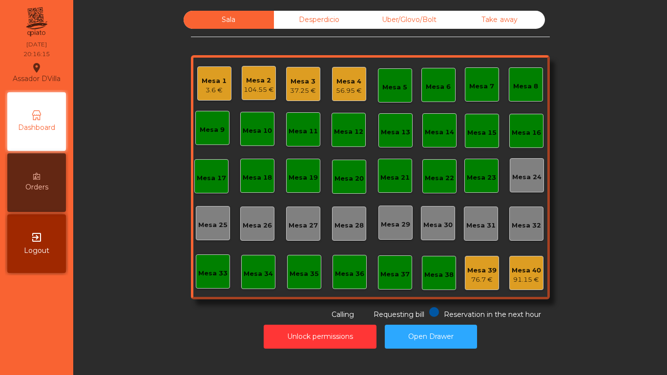
click at [254, 93] on div "104.55 €" at bounding box center [259, 90] width 30 height 10
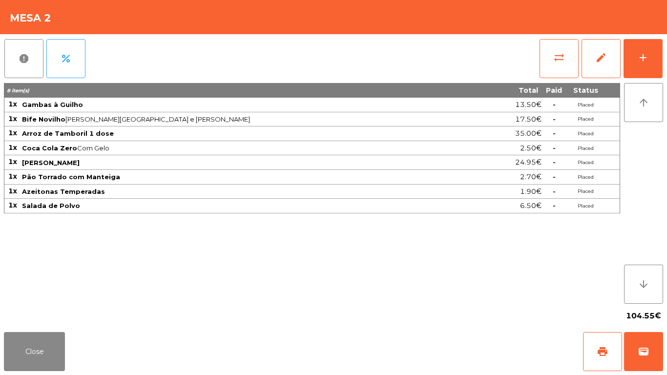
click at [667, 68] on div "report percent sync_alt edit add 8 item(s) Total Paid Status 1x Gambas à Guilho…" at bounding box center [333, 181] width 667 height 294
click at [657, 56] on button "add" at bounding box center [643, 58] width 39 height 39
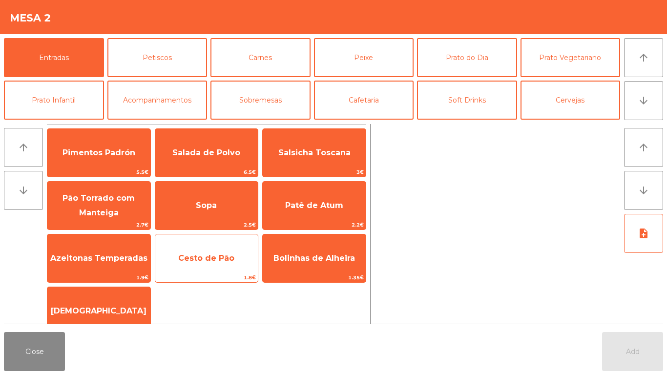
click at [192, 247] on span "Cesto de Pão" at bounding box center [206, 258] width 103 height 26
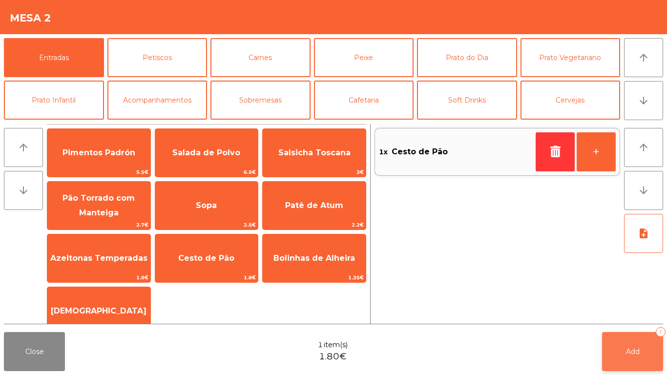
click at [619, 348] on button "Add 1" at bounding box center [632, 351] width 61 height 39
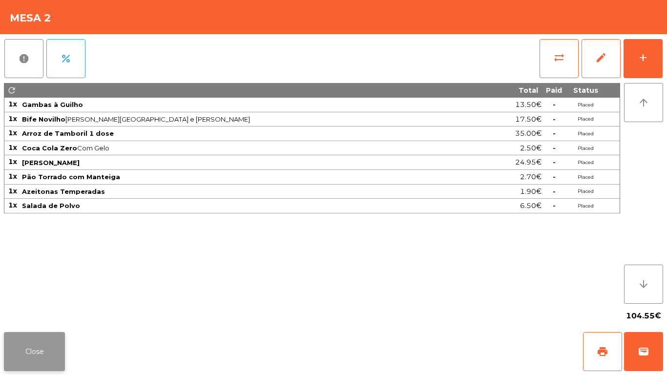
click at [30, 359] on button "Close" at bounding box center [34, 351] width 61 height 39
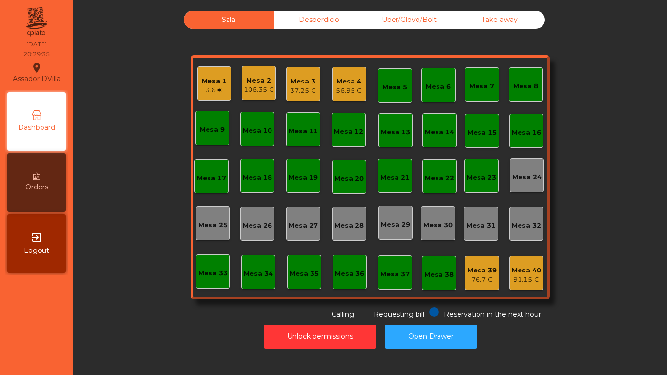
click at [347, 86] on div "56.95 €" at bounding box center [349, 91] width 26 height 10
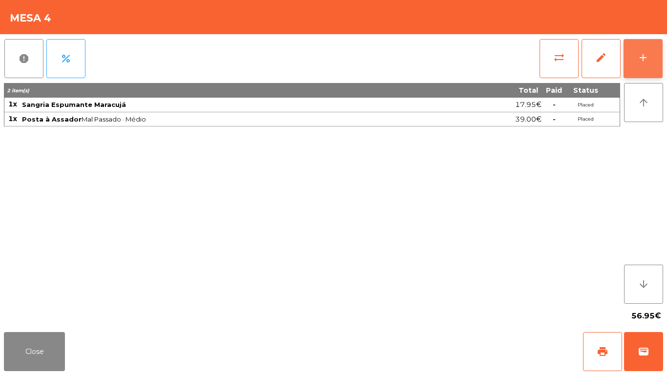
click at [657, 54] on button "add" at bounding box center [643, 58] width 39 height 39
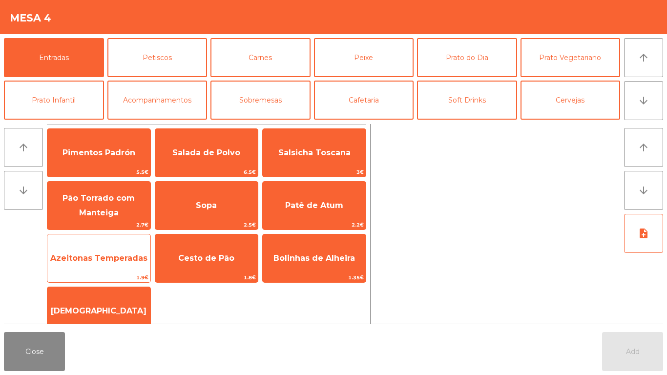
click at [93, 258] on span "Azeitonas Temperadas" at bounding box center [98, 258] width 97 height 9
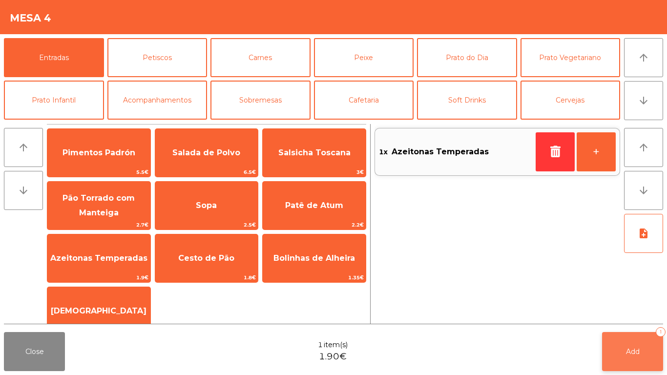
click at [649, 359] on button "Add 1" at bounding box center [632, 351] width 61 height 39
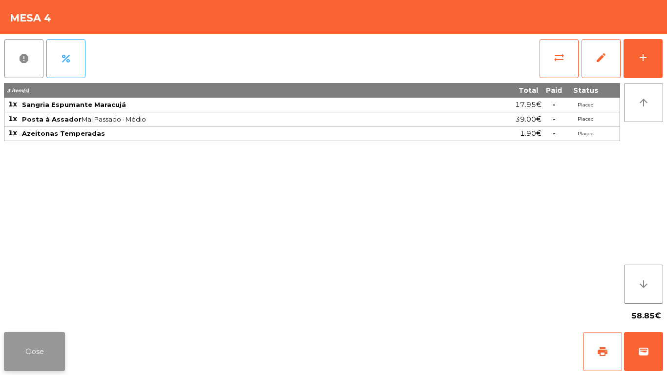
click at [21, 367] on button "Close" at bounding box center [34, 351] width 61 height 39
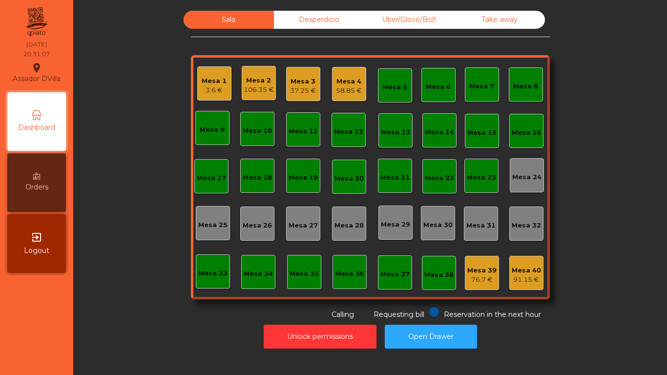
click at [244, 80] on div "Mesa 2" at bounding box center [259, 81] width 30 height 10
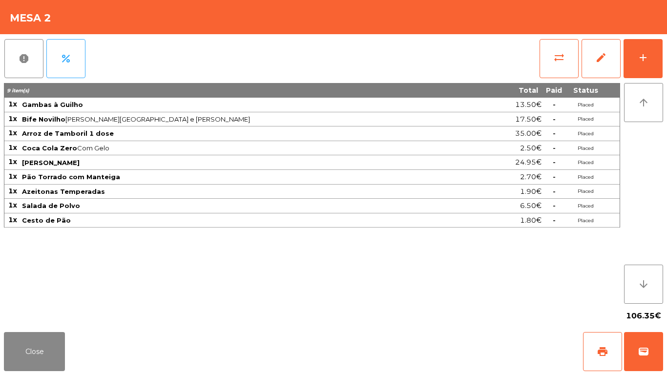
click at [663, 74] on div "sync_alt edit add" at bounding box center [601, 58] width 124 height 49
click at [643, 53] on div "add" at bounding box center [643, 58] width 12 height 12
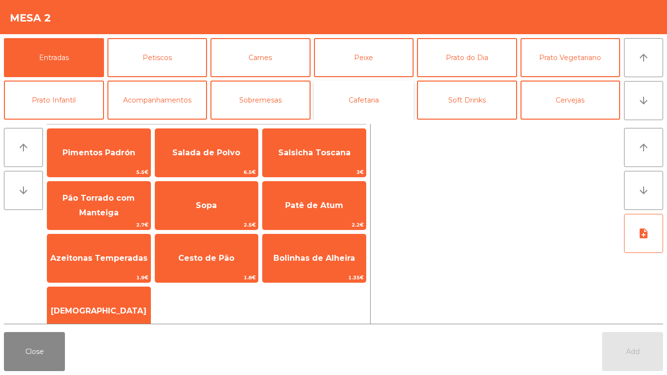
click at [369, 101] on button "Cafetaria" at bounding box center [364, 100] width 100 height 39
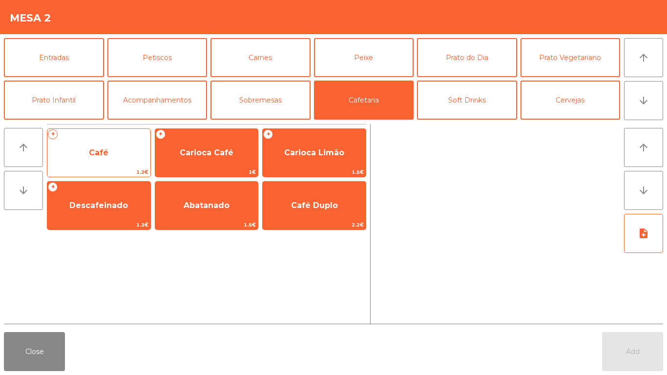
click at [102, 161] on span "Café" at bounding box center [98, 153] width 103 height 26
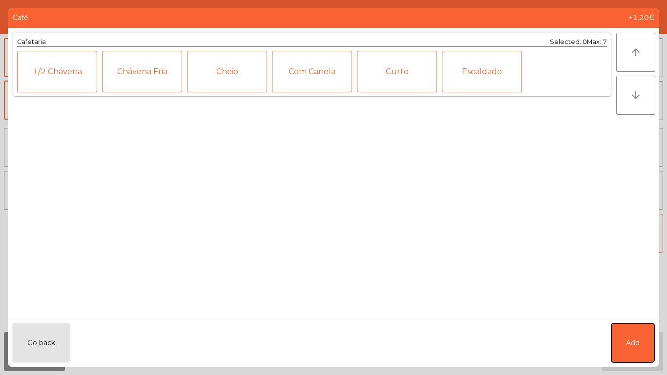
click at [636, 343] on span "Add" at bounding box center [633, 343] width 14 height 10
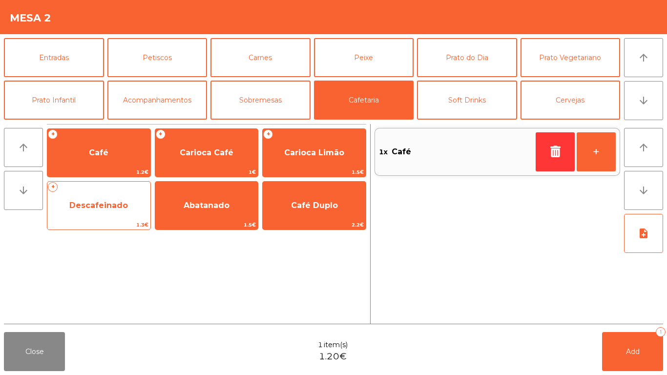
click at [108, 207] on span "Descafeinado" at bounding box center [98, 205] width 59 height 9
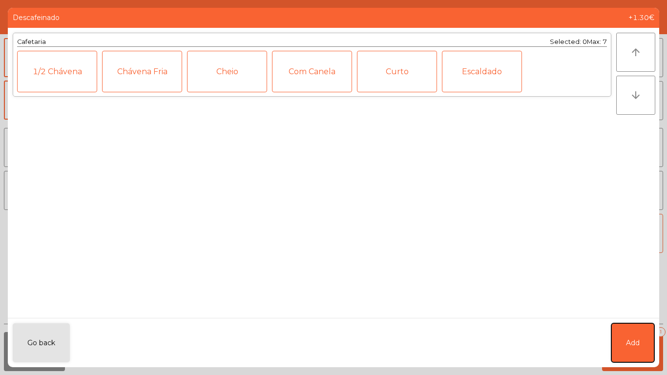
click at [635, 334] on button "Add" at bounding box center [633, 342] width 43 height 39
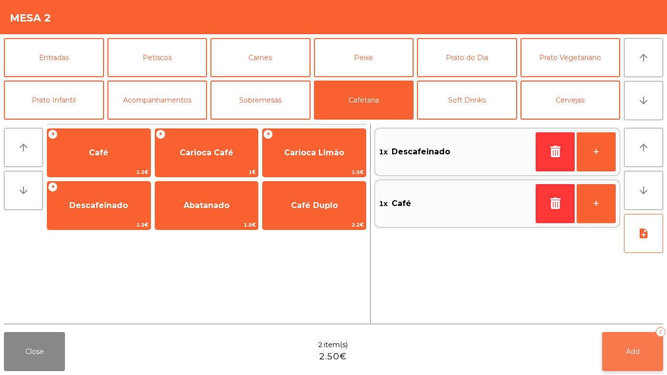
click at [623, 349] on button "Add 2" at bounding box center [632, 351] width 61 height 39
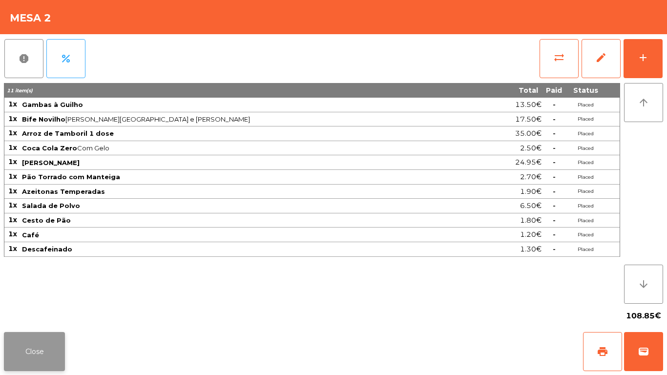
click at [46, 343] on button "Close" at bounding box center [34, 351] width 61 height 39
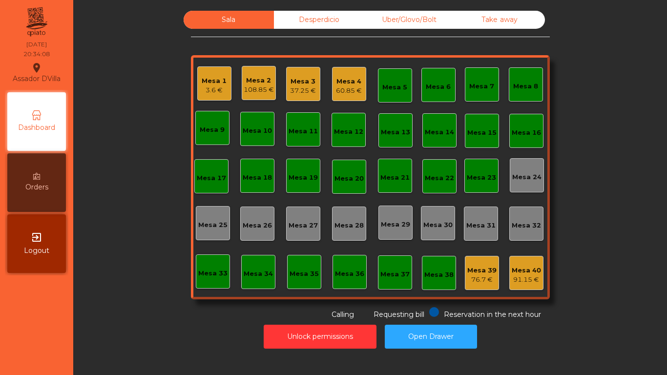
click at [306, 84] on div "Mesa 3" at bounding box center [303, 82] width 26 height 10
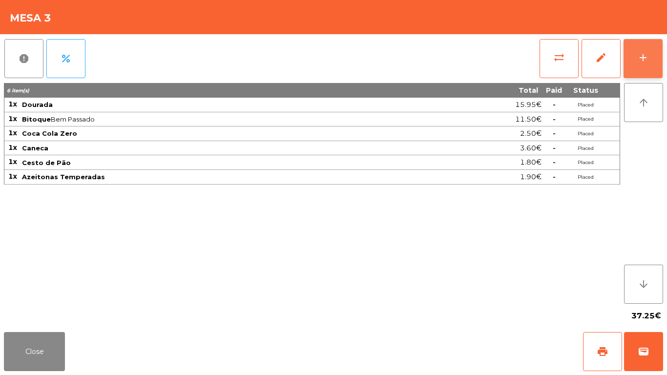
click at [655, 69] on button "add" at bounding box center [643, 58] width 39 height 39
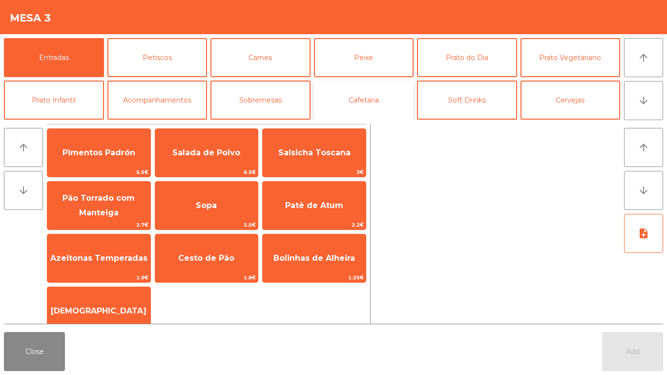
click at [386, 95] on button "Cafetaria" at bounding box center [364, 100] width 100 height 39
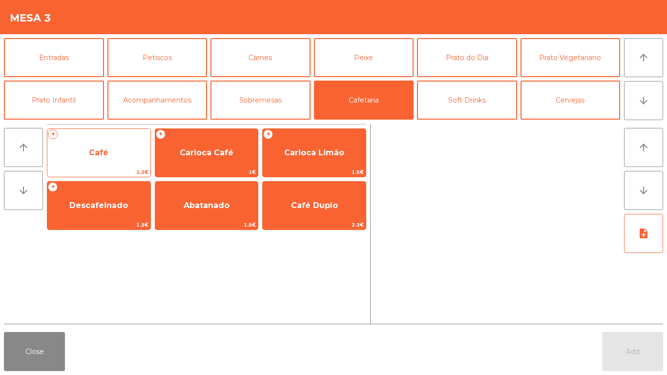
click at [149, 151] on span "Café" at bounding box center [98, 153] width 103 height 26
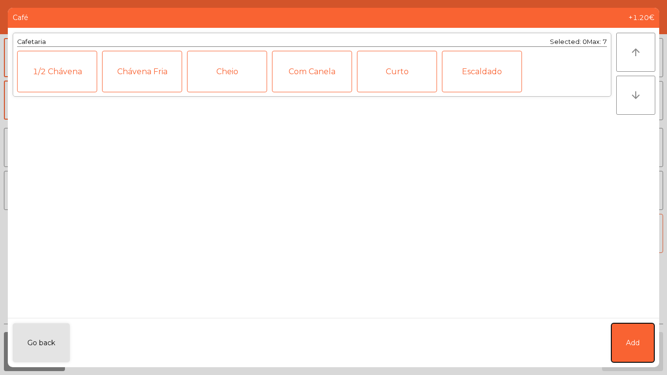
click at [637, 338] on span "Add" at bounding box center [633, 343] width 14 height 10
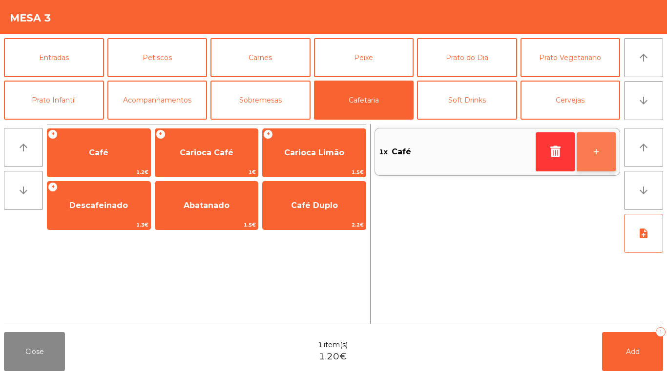
click at [592, 151] on button "+" at bounding box center [596, 151] width 39 height 39
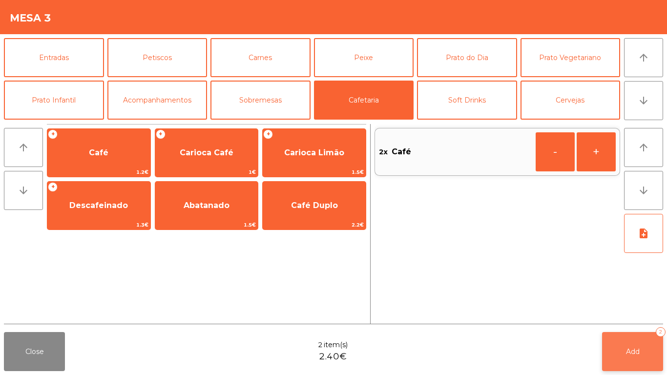
click at [639, 362] on button "Add 2" at bounding box center [632, 351] width 61 height 39
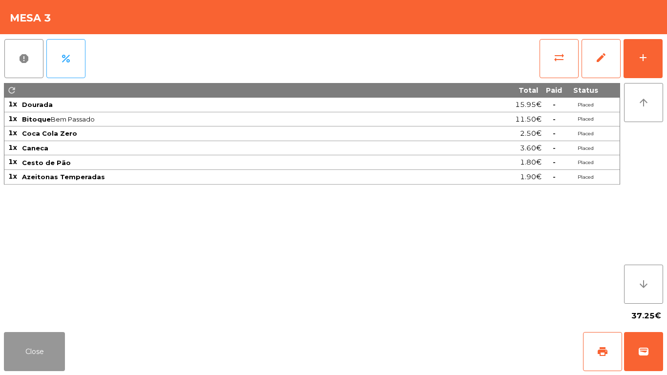
click at [40, 340] on button "Close" at bounding box center [34, 351] width 61 height 39
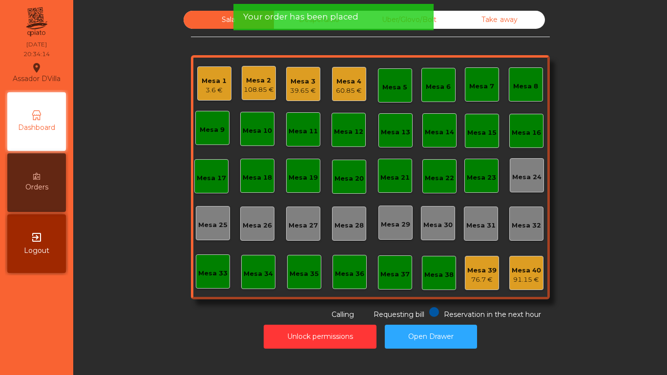
click at [259, 87] on div "108.85 €" at bounding box center [259, 90] width 30 height 10
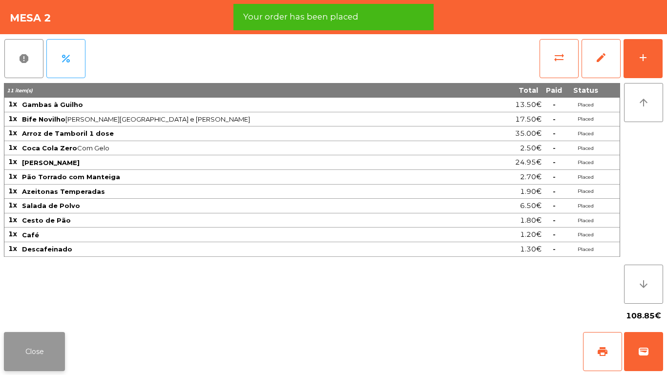
click at [38, 362] on button "Close" at bounding box center [34, 351] width 61 height 39
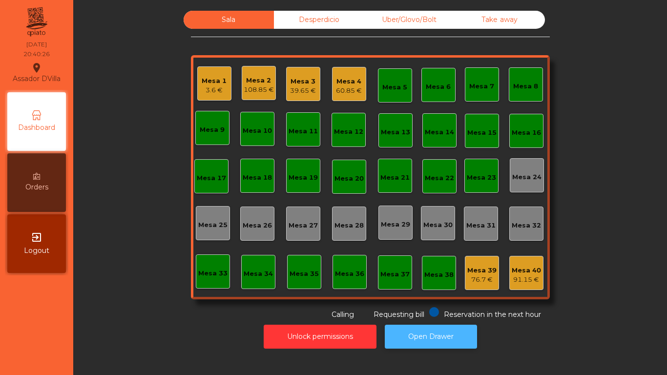
click at [439, 328] on button "Open Drawer" at bounding box center [431, 337] width 92 height 24
click at [292, 85] on div "Mesa 3" at bounding box center [303, 82] width 26 height 10
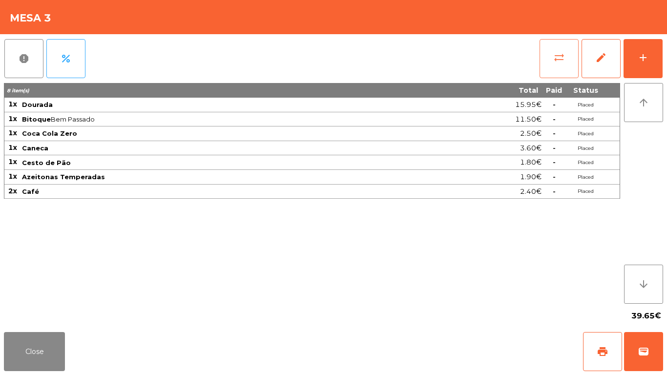
click at [551, 54] on button "sync_alt" at bounding box center [559, 58] width 39 height 39
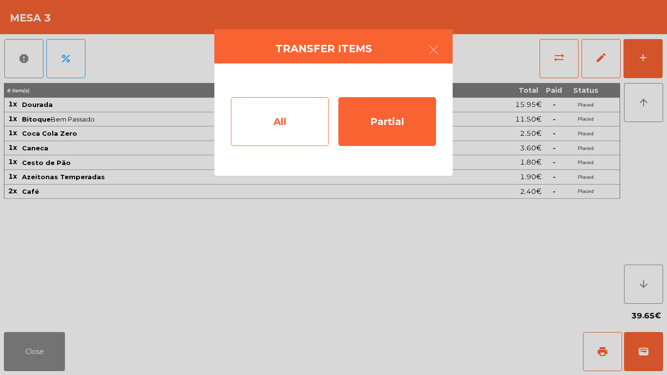
click at [299, 128] on div "All" at bounding box center [280, 121] width 98 height 49
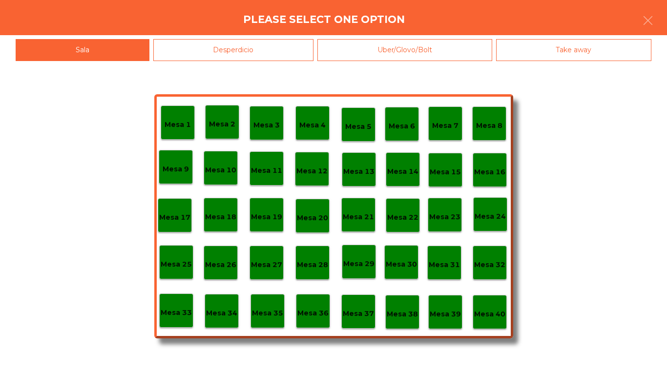
click at [402, 317] on p "Mesa 38" at bounding box center [402, 314] width 31 height 11
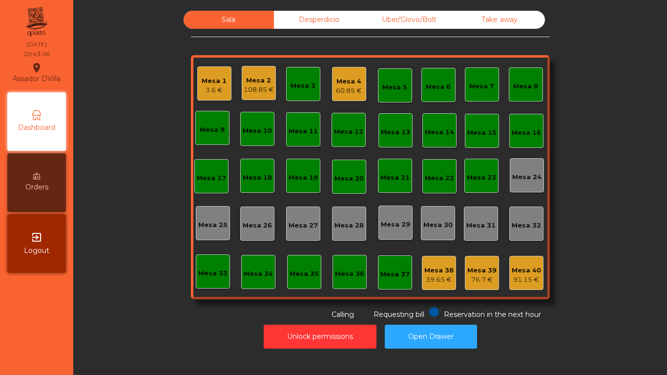
click at [474, 270] on div "Mesa 39" at bounding box center [481, 271] width 29 height 10
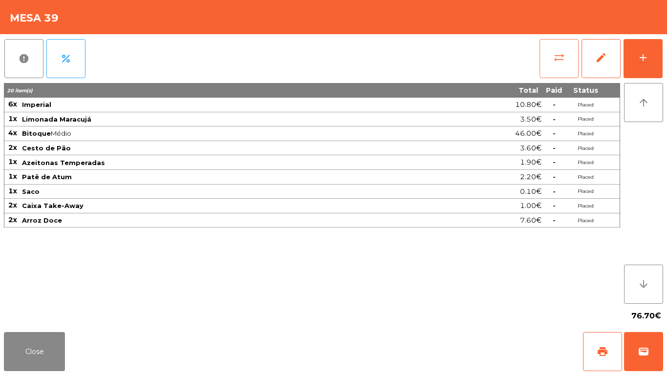
click at [576, 71] on button "sync_alt" at bounding box center [559, 58] width 39 height 39
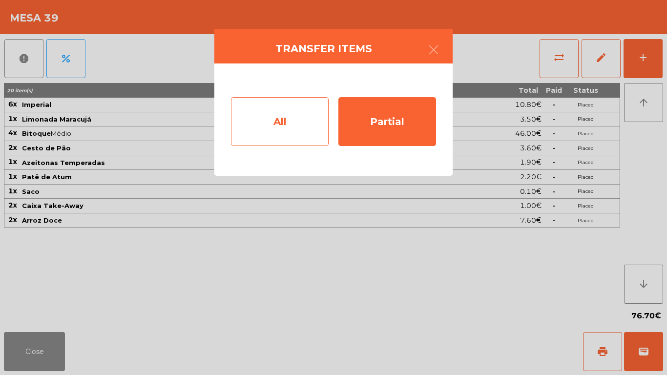
click at [292, 146] on div "All" at bounding box center [280, 121] width 98 height 49
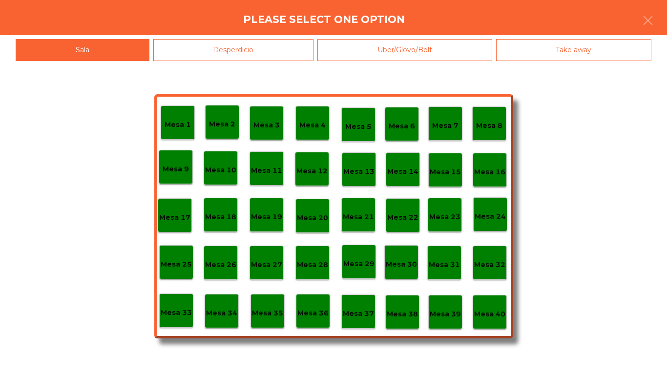
click at [481, 309] on p "Mesa 40" at bounding box center [489, 314] width 31 height 11
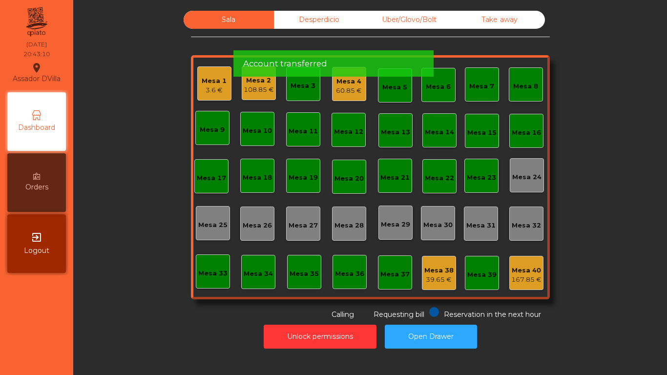
click at [440, 275] on div "Mesa 38" at bounding box center [438, 271] width 29 height 10
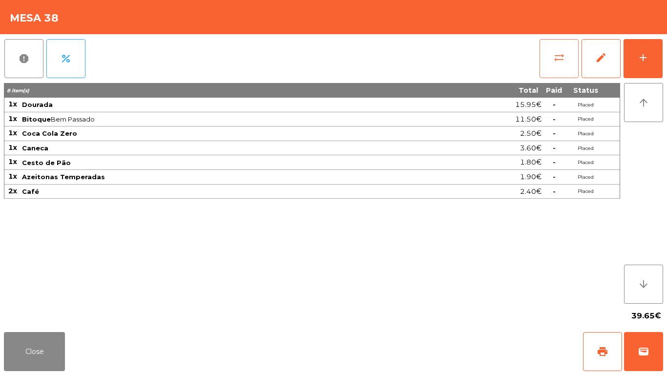
click at [565, 70] on button "sync_alt" at bounding box center [559, 58] width 39 height 39
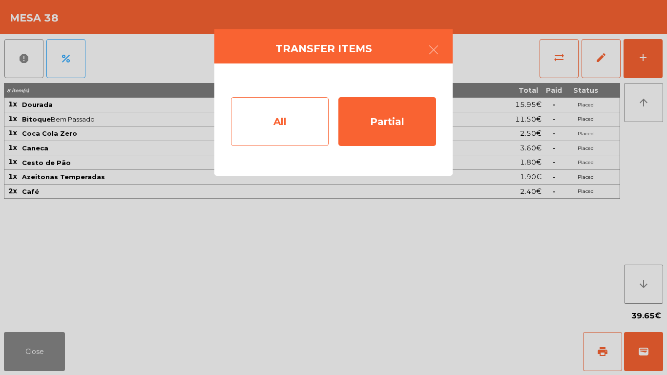
click at [291, 136] on div "All" at bounding box center [280, 121] width 98 height 49
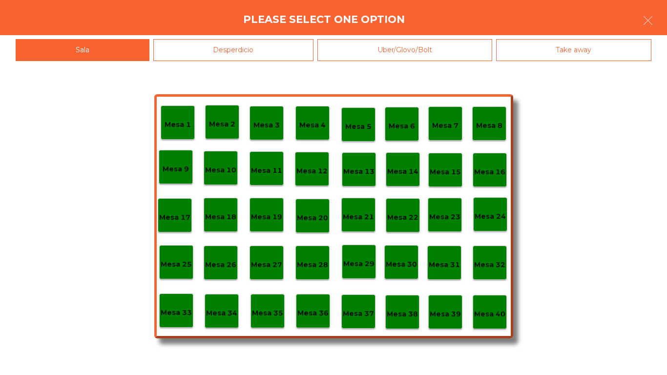
click at [444, 315] on p "Mesa 39" at bounding box center [445, 314] width 31 height 11
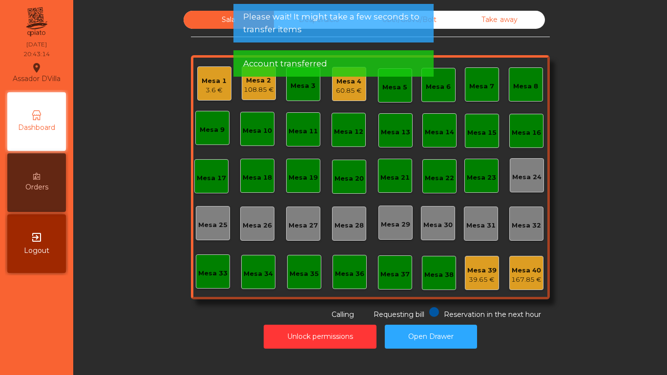
click at [337, 31] on span "Please wait! It might take a few seconds to transfer items" at bounding box center [333, 23] width 181 height 24
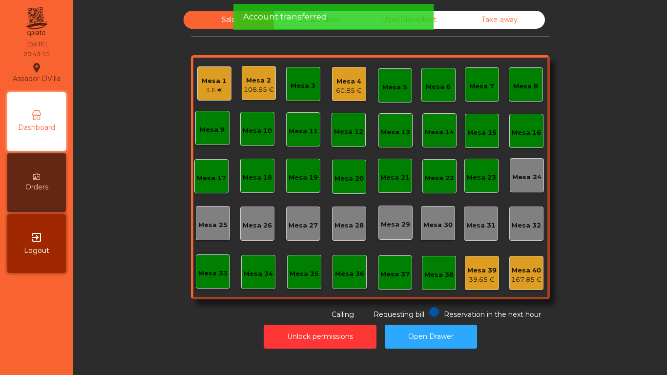
click at [329, 16] on div "Account transferred" at bounding box center [333, 17] width 181 height 12
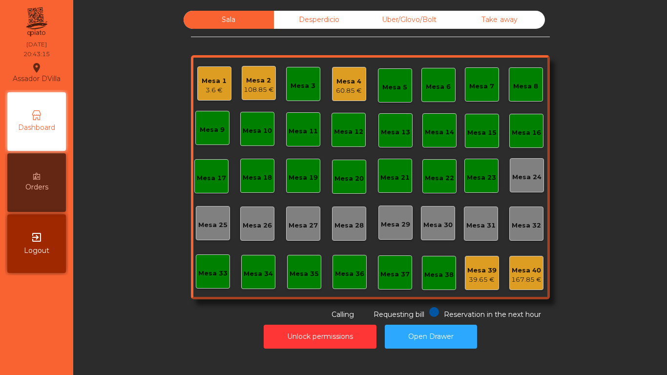
drag, startPoint x: 325, startPoint y: 16, endPoint x: 387, endPoint y: 21, distance: 61.7
click at [325, 17] on div "Desperdicio" at bounding box center [319, 20] width 90 height 18
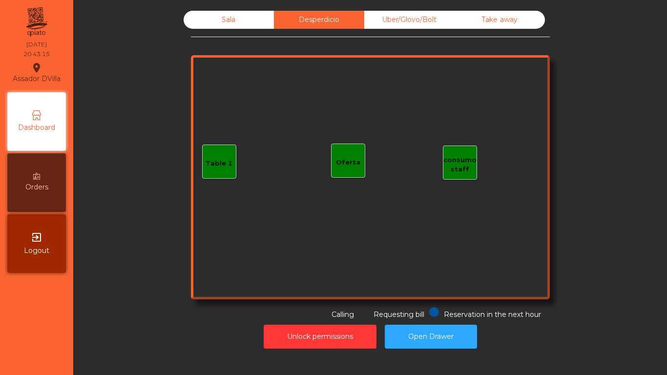
click at [400, 21] on div "Uber/Glovo/Bolt" at bounding box center [409, 20] width 90 height 18
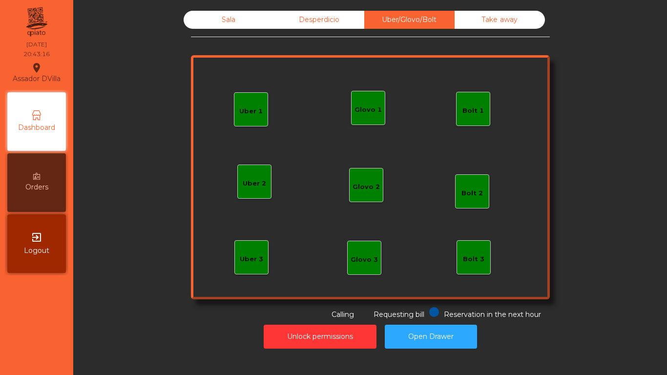
drag, startPoint x: 467, startPoint y: 21, endPoint x: 459, endPoint y: 21, distance: 7.8
click at [467, 21] on div "Take away" at bounding box center [500, 20] width 90 height 18
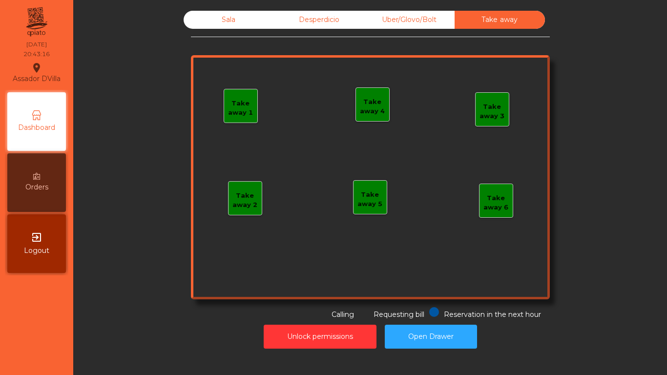
click at [220, 24] on div "Sala" at bounding box center [229, 20] width 90 height 18
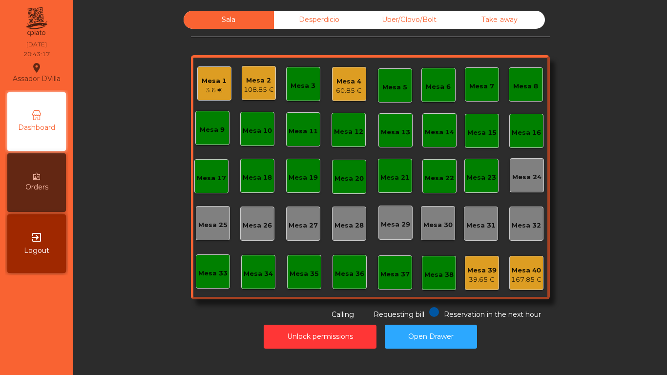
click at [146, 73] on div "Sala Desperdicio Uber/Glovo/Bolt Take away Mesa 1 3.6 € Mesa 2 108.85 € Mesa 3 …" at bounding box center [370, 165] width 568 height 309
click at [139, 80] on div "Sala Desperdicio Uber/Glovo/Bolt Take away Mesa 1 3.6 € Mesa 2 108.85 € Mesa 3 …" at bounding box center [370, 165] width 568 height 309
click at [404, 338] on button "Open Drawer" at bounding box center [431, 337] width 92 height 24
click at [486, 278] on div "39.65 €" at bounding box center [481, 280] width 29 height 10
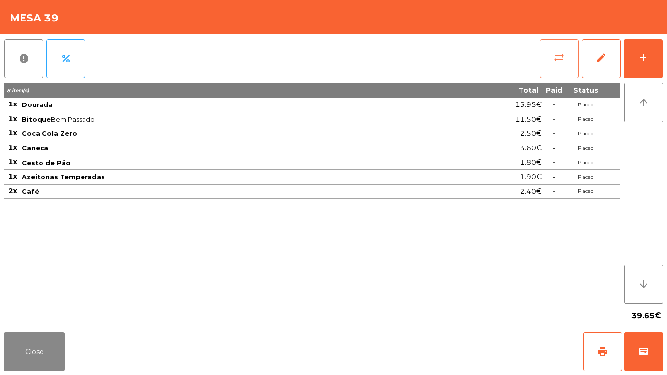
click at [566, 39] on div "sync_alt edit add" at bounding box center [601, 58] width 124 height 49
click at [557, 50] on button "sync_alt" at bounding box center [559, 58] width 39 height 39
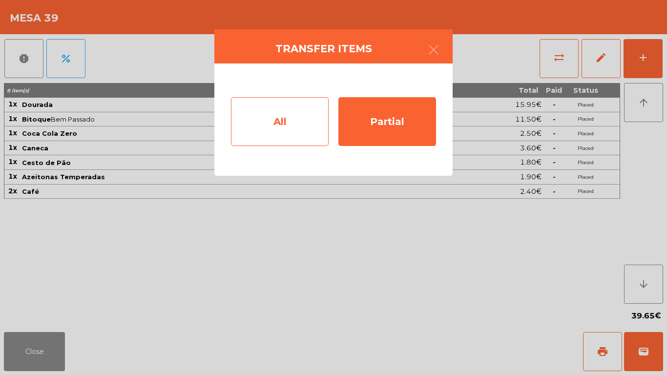
click at [275, 112] on div "All" at bounding box center [280, 121] width 98 height 49
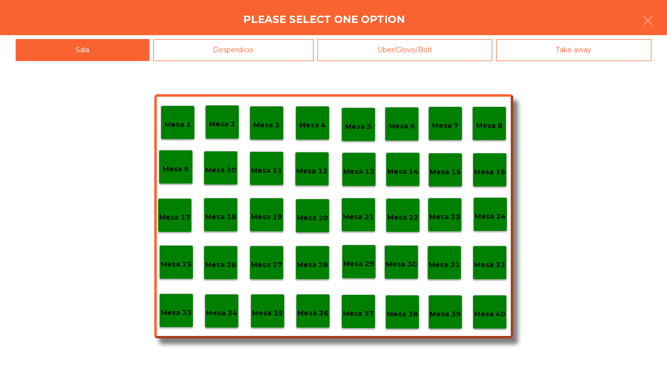
click at [501, 310] on p "Mesa 40" at bounding box center [489, 314] width 31 height 11
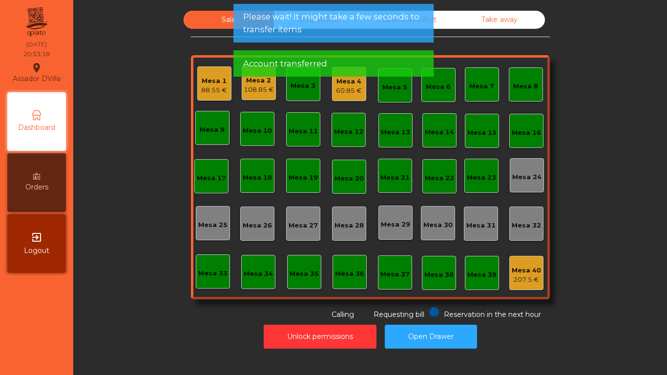
click at [252, 82] on app-alert "Please wait! It might take a few seconds to transfer items Account transferred" at bounding box center [333, 44] width 200 height 81
click at [250, 89] on div "108.85 €" at bounding box center [259, 90] width 30 height 10
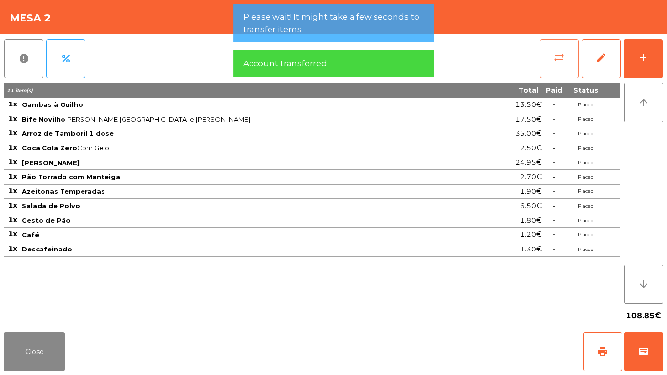
click at [569, 50] on button "sync_alt" at bounding box center [559, 58] width 39 height 39
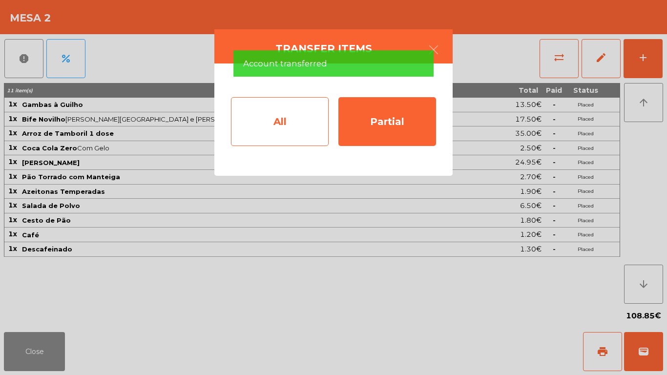
click at [267, 134] on div "All" at bounding box center [280, 121] width 98 height 49
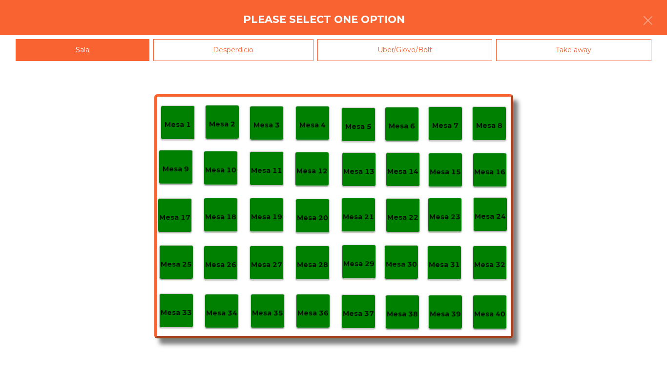
click at [453, 309] on p "Mesa 39" at bounding box center [445, 314] width 31 height 11
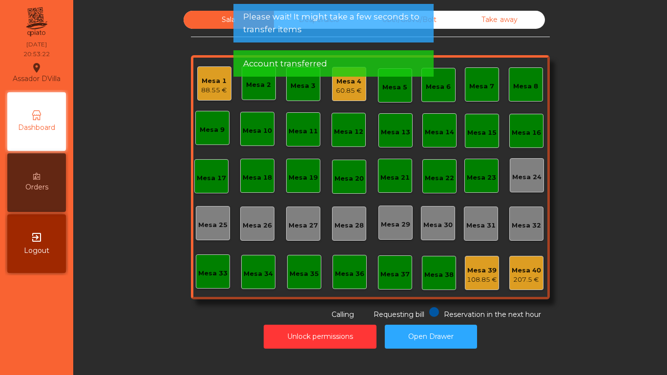
click at [407, 16] on span "Please wait! It might take a few seconds to transfer items" at bounding box center [333, 23] width 181 height 24
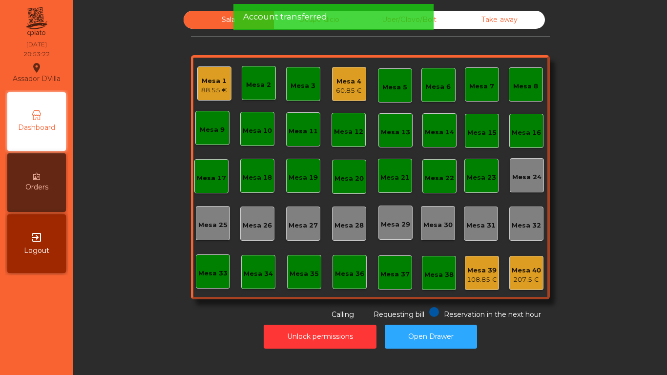
click at [201, 87] on div "88.55 €" at bounding box center [214, 90] width 26 height 10
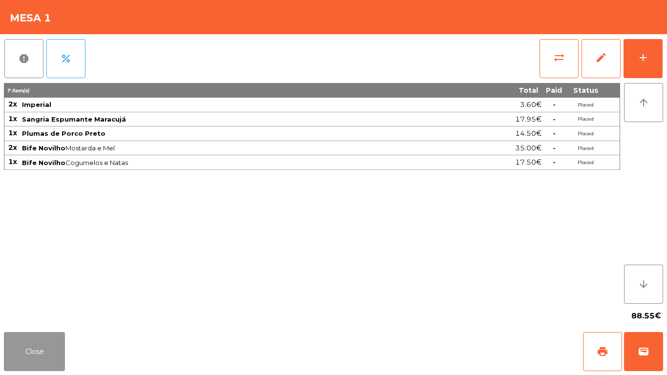
click at [47, 334] on button "Close" at bounding box center [34, 351] width 61 height 39
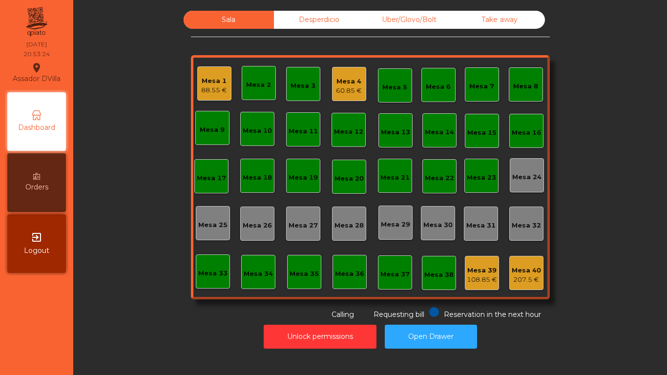
click at [99, 285] on div "Sala Desperdicio Uber/Glovo/Bolt Take away Mesa 1 88.55 € Mesa 2 Mesa 3 Mesa 4 …" at bounding box center [370, 165] width 568 height 309
